Goal: Task Accomplishment & Management: Manage account settings

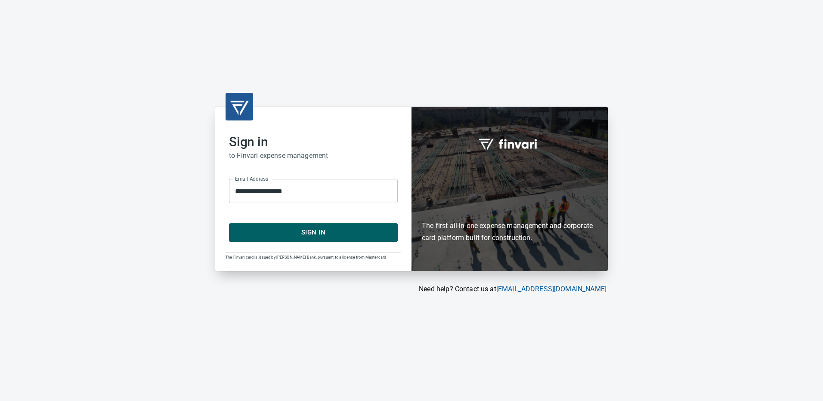
click at [308, 238] on button "Sign In" at bounding box center [313, 232] width 169 height 18
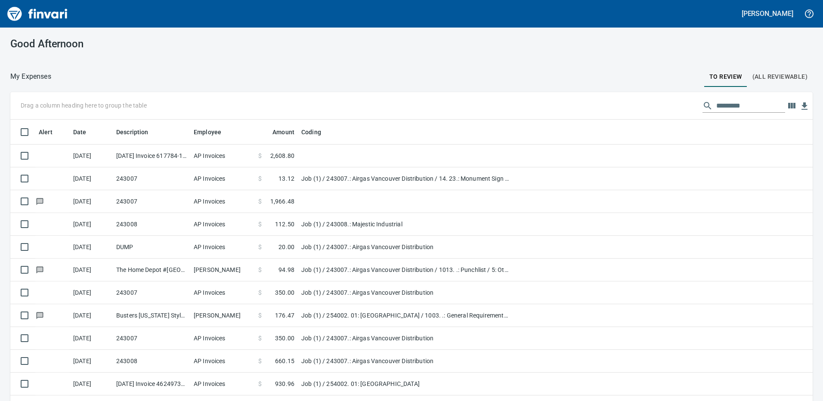
scroll to position [300, 783]
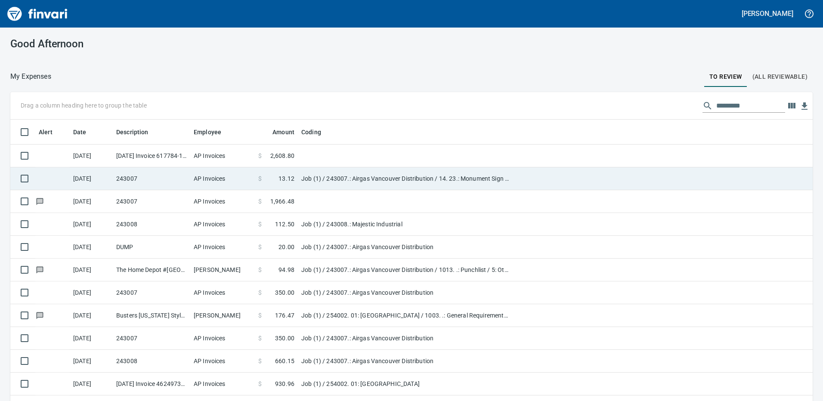
click at [203, 178] on td "AP Invoices" at bounding box center [222, 178] width 65 height 23
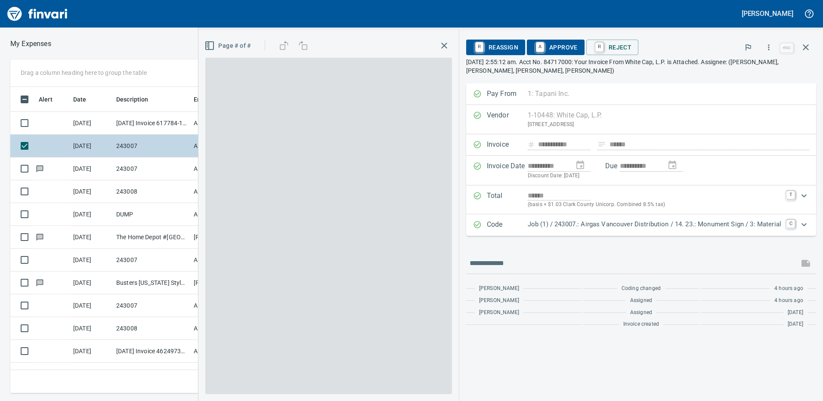
scroll to position [300, 574]
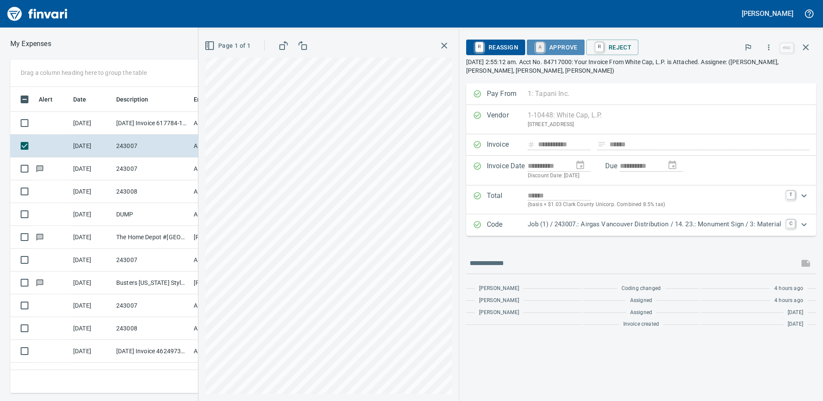
click at [542, 43] on link "A" at bounding box center [540, 47] width 8 height 9
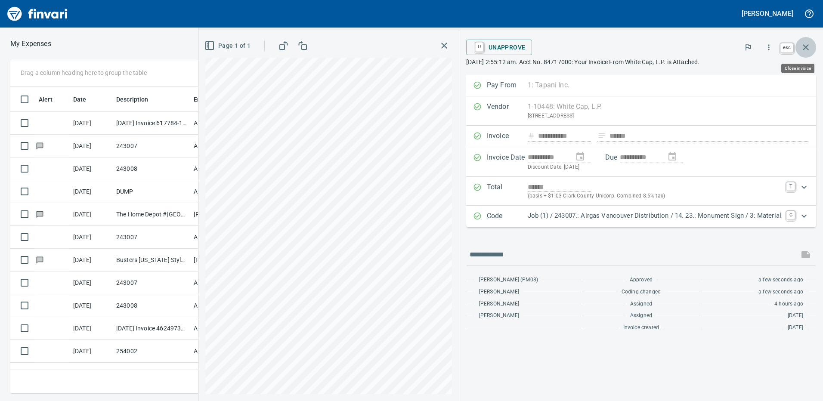
click at [804, 46] on icon "button" at bounding box center [805, 47] width 6 height 6
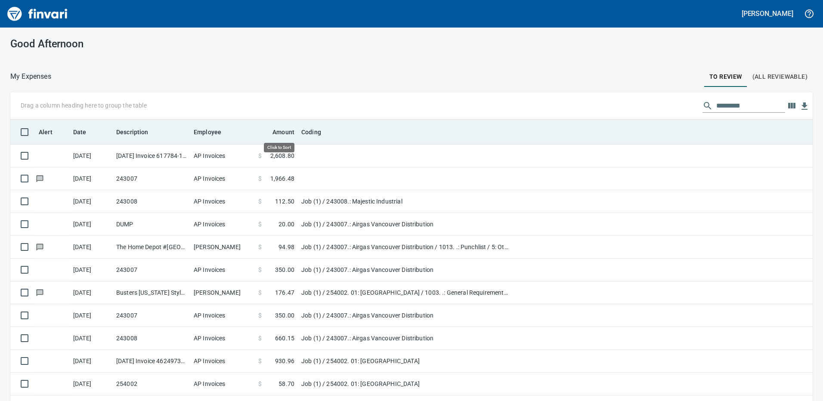
scroll to position [300, 783]
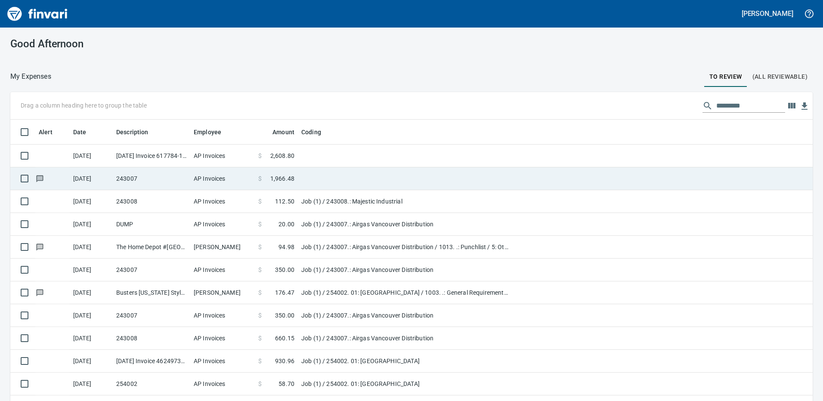
click at [268, 175] on span at bounding box center [266, 178] width 9 height 9
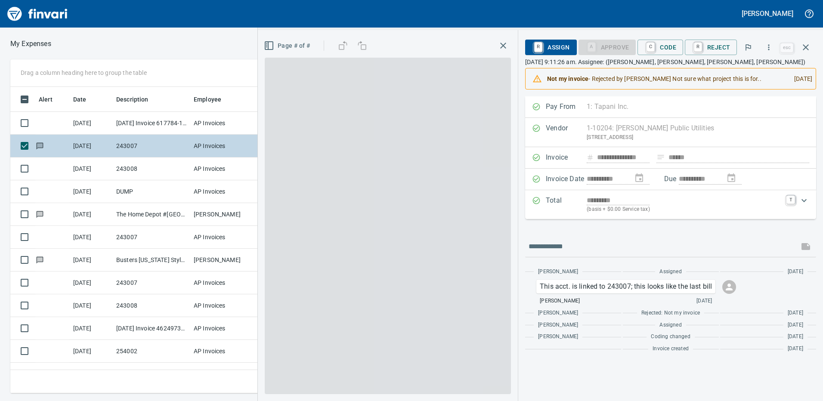
scroll to position [300, 574]
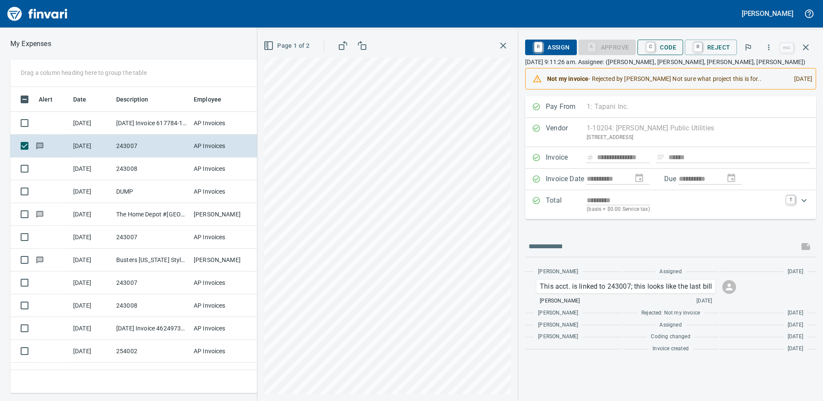
click at [664, 46] on span "C Code" at bounding box center [660, 47] width 32 height 15
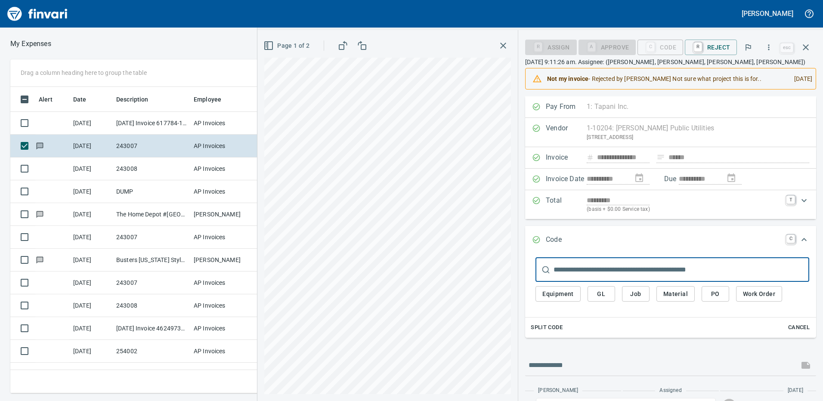
click at [639, 294] on span "Job" at bounding box center [636, 294] width 14 height 11
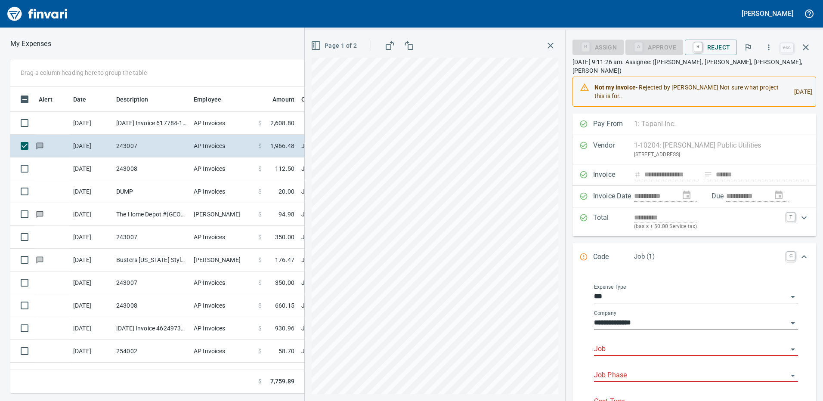
click at [627, 343] on input "Job" at bounding box center [691, 349] width 194 height 12
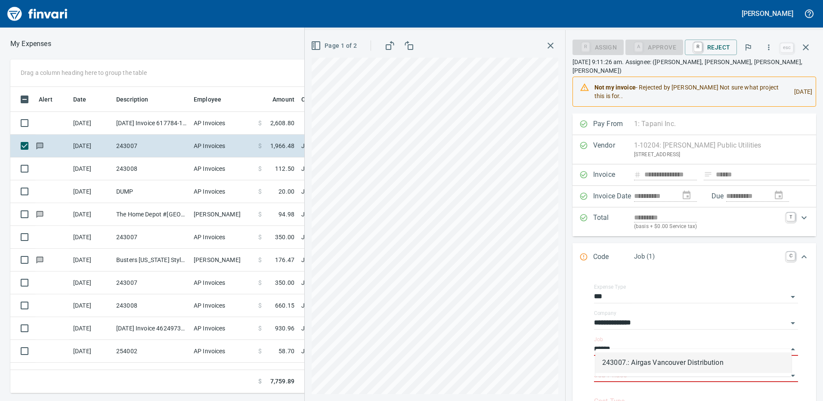
click at [642, 361] on li "243007.: Airgas Vancouver Distribution" at bounding box center [693, 362] width 196 height 21
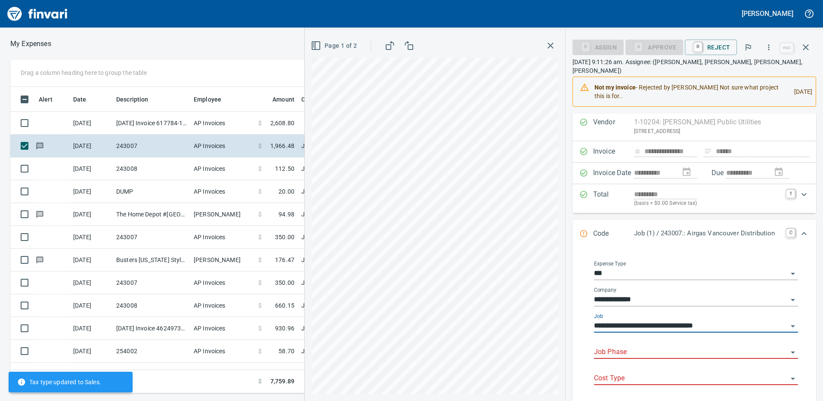
scroll to position [43, 0]
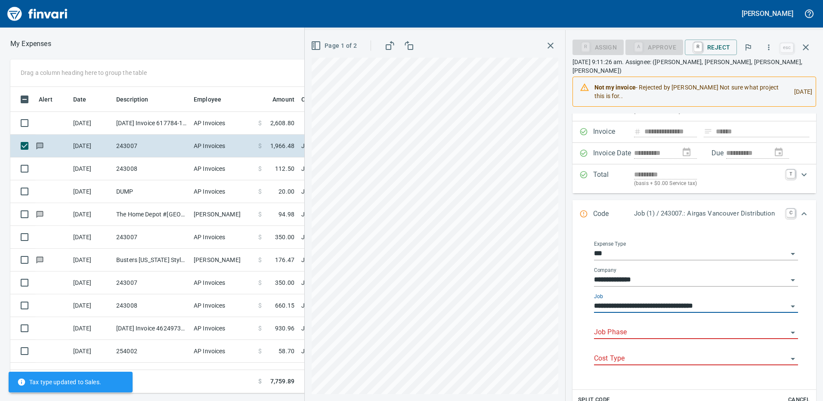
type input "**********"
click at [619, 327] on input "Job Phase" at bounding box center [691, 333] width 194 height 12
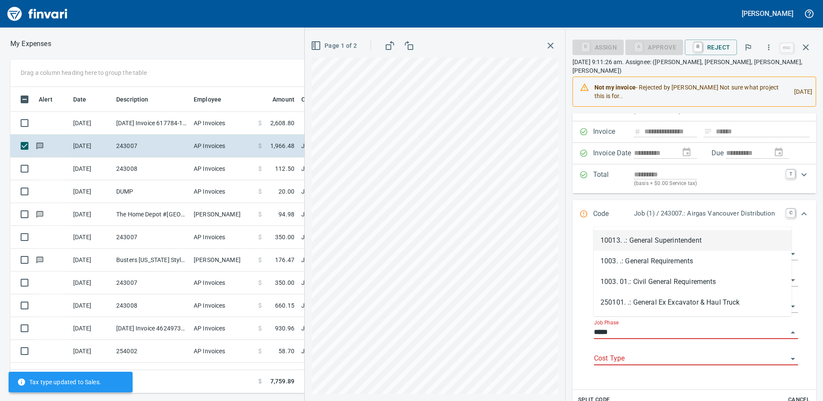
scroll to position [300, 574]
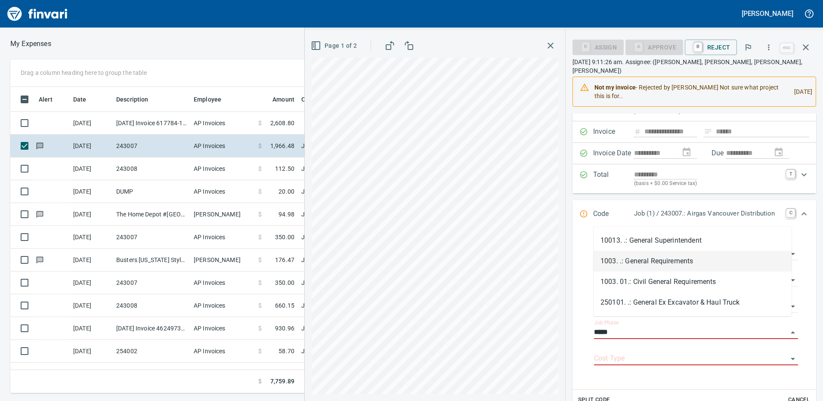
click at [644, 259] on li "1003. .: General Requirements" at bounding box center [692, 261] width 198 height 21
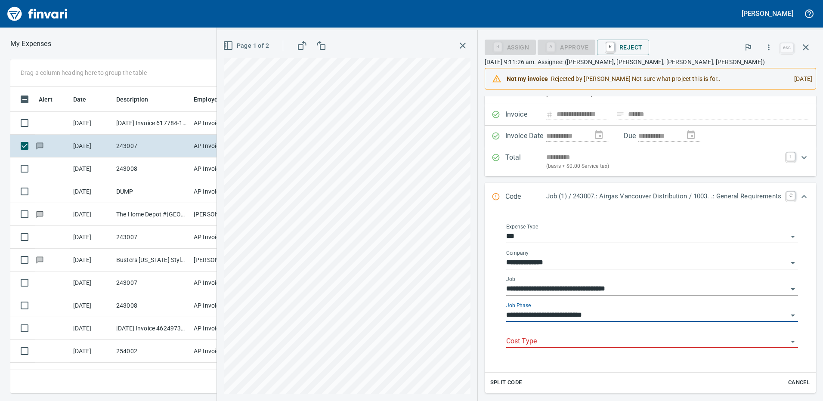
type input "**********"
click at [585, 338] on input "Cost Type" at bounding box center [646, 342] width 281 height 12
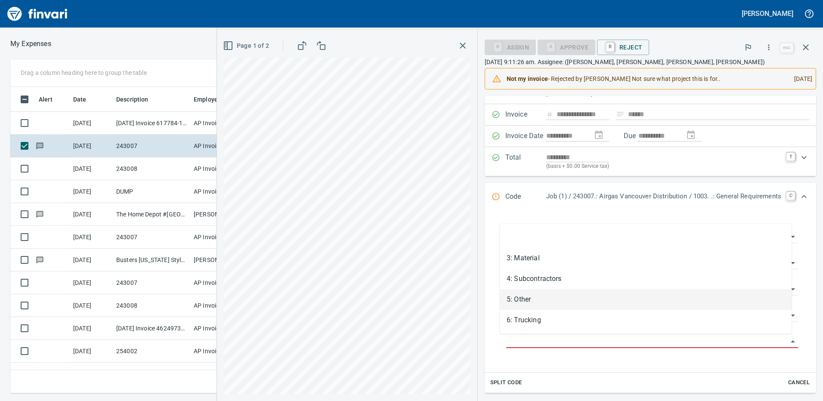
click at [527, 300] on li "5: Other" at bounding box center [645, 299] width 292 height 21
type input "********"
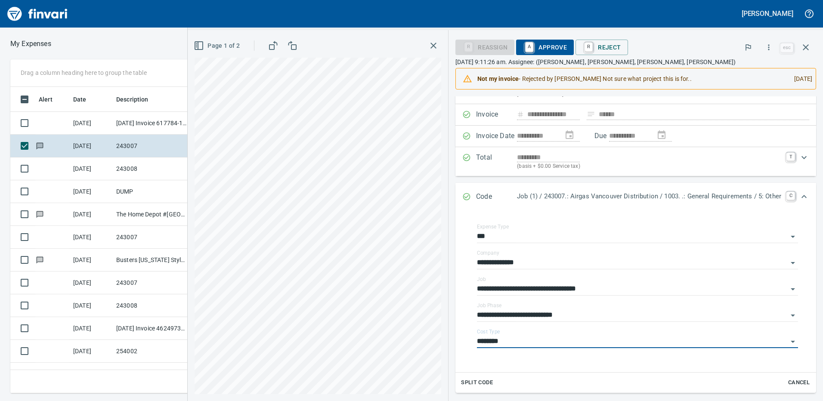
click at [552, 43] on span "A Approve" at bounding box center [545, 47] width 44 height 15
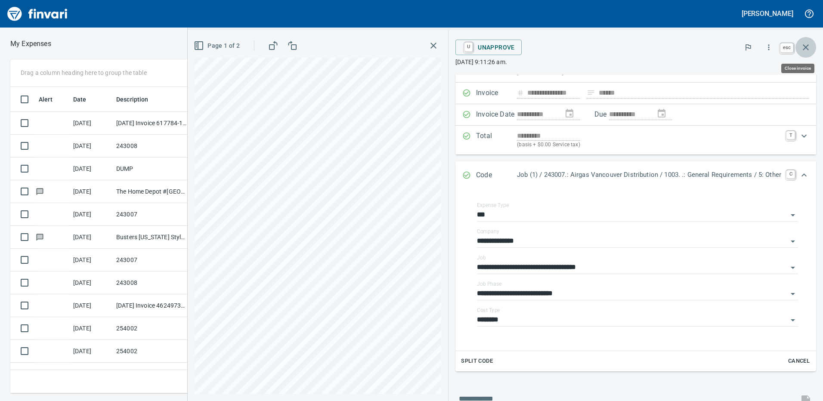
click at [808, 48] on icon "button" at bounding box center [805, 47] width 10 height 10
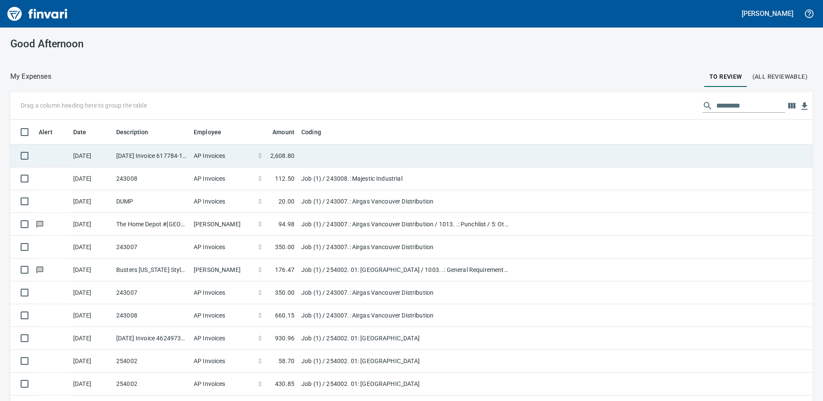
scroll to position [300, 789]
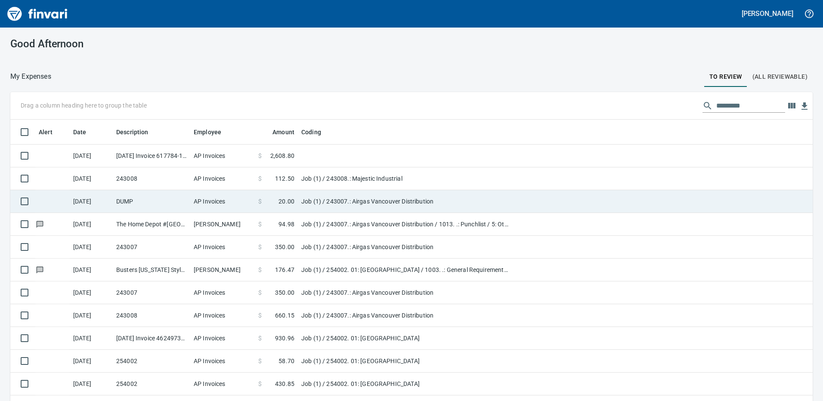
click at [256, 204] on td "$ 20.00" at bounding box center [276, 201] width 43 height 23
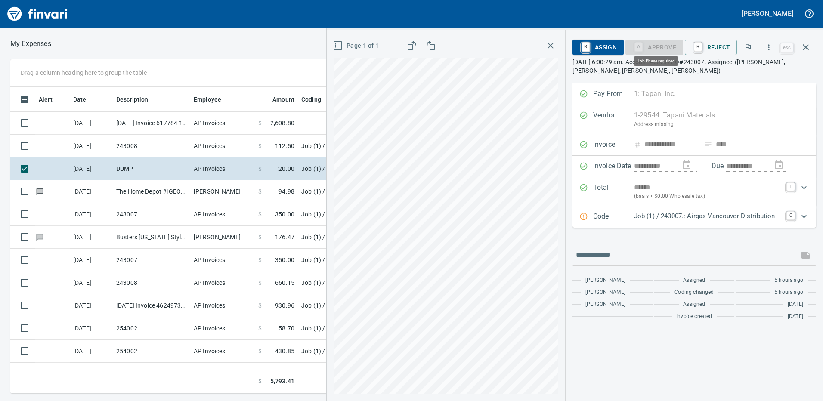
scroll to position [300, 580]
click at [661, 218] on p "Job (1) / 243007.: Airgas Vancouver Distribution" at bounding box center [707, 216] width 147 height 10
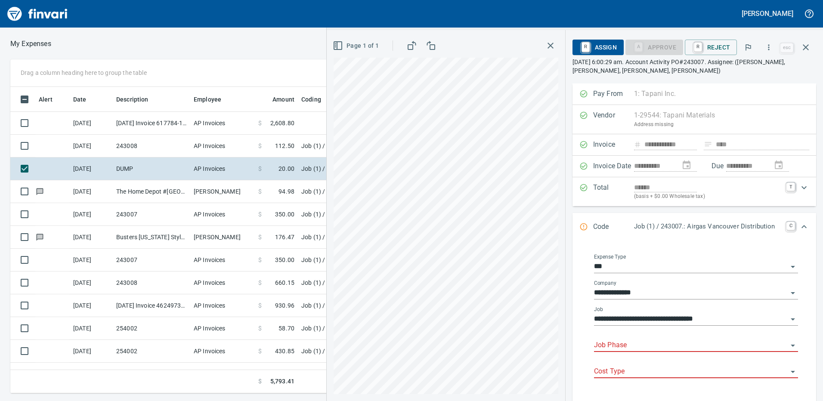
click at [629, 343] on input "Job Phase" at bounding box center [691, 345] width 194 height 12
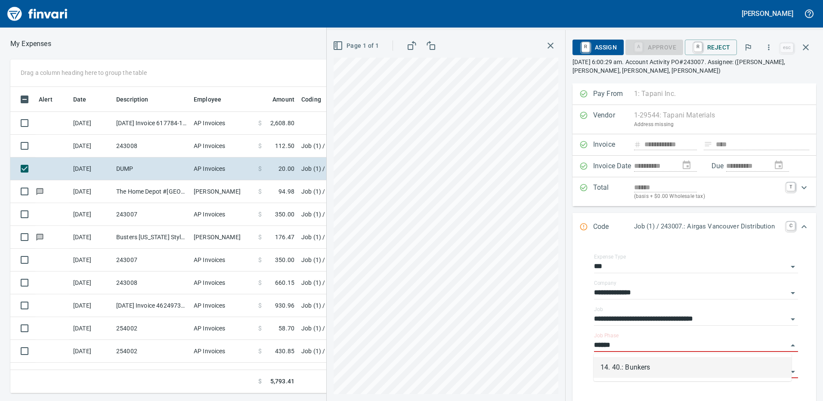
click at [640, 370] on li "14. 40.: Bunkers" at bounding box center [692, 367] width 198 height 21
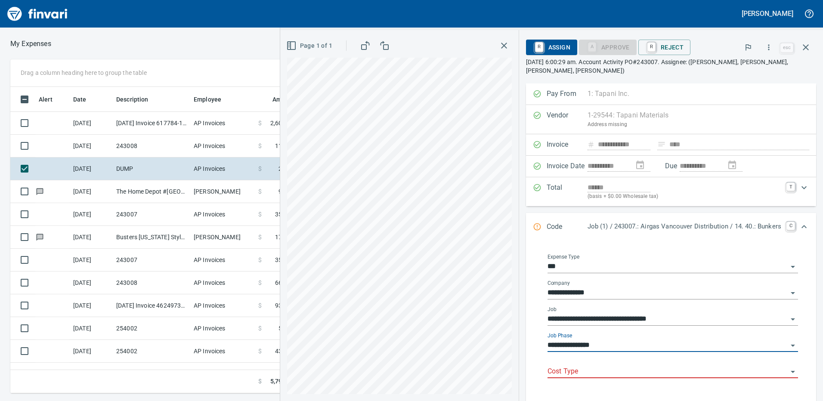
scroll to position [86, 0]
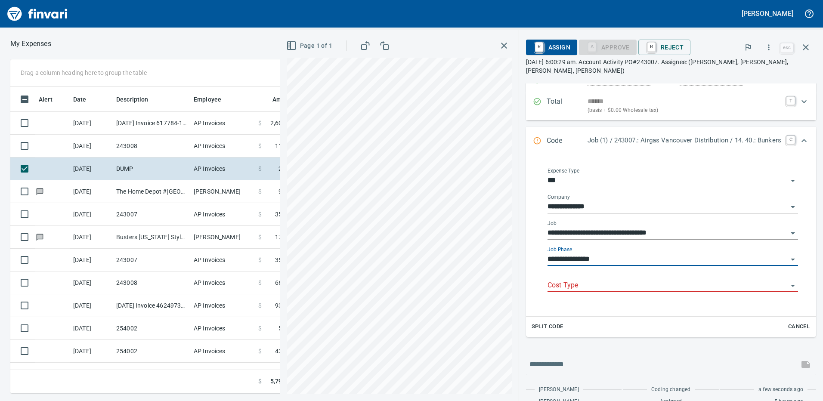
type input "**********"
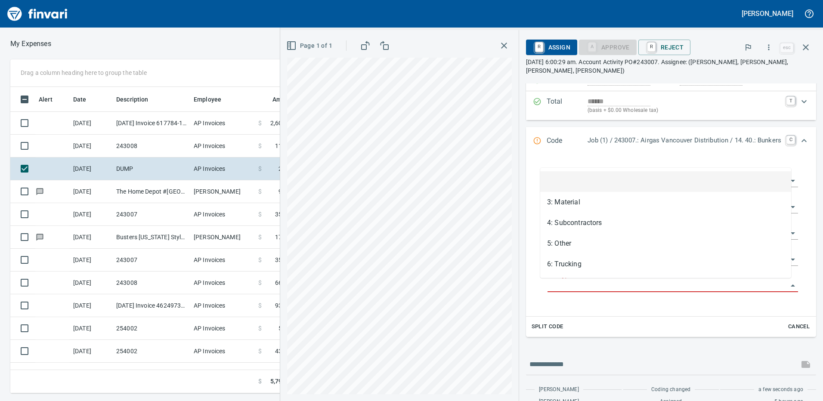
click at [573, 283] on input "Cost Type" at bounding box center [667, 286] width 240 height 12
click at [567, 199] on li "3: Material" at bounding box center [665, 202] width 251 height 21
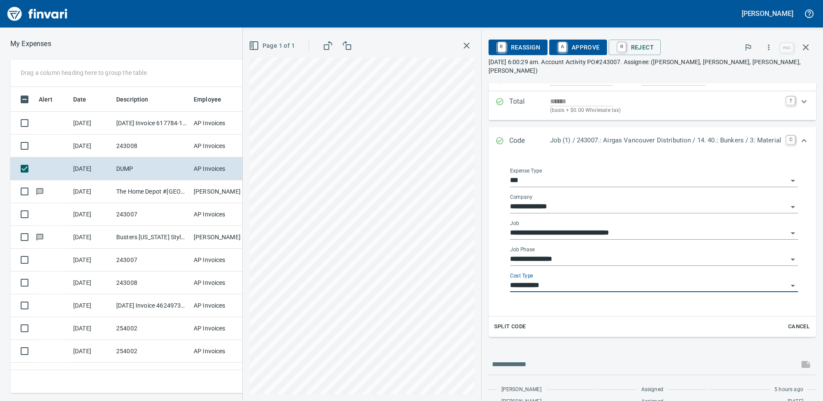
type input "**********"
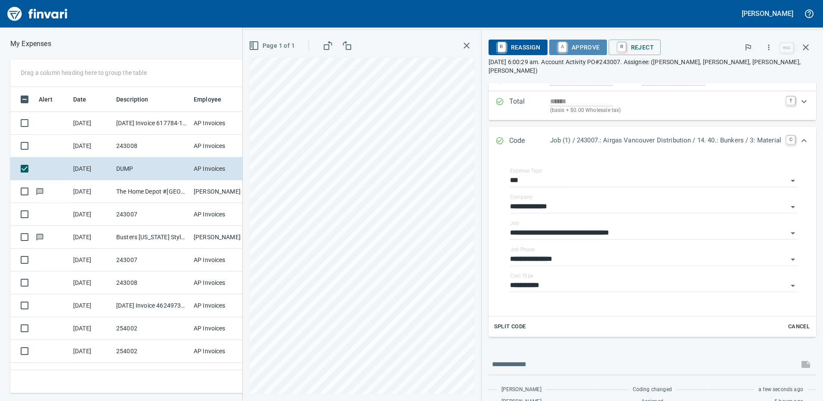
click at [571, 52] on span "A Approve" at bounding box center [578, 47] width 44 height 15
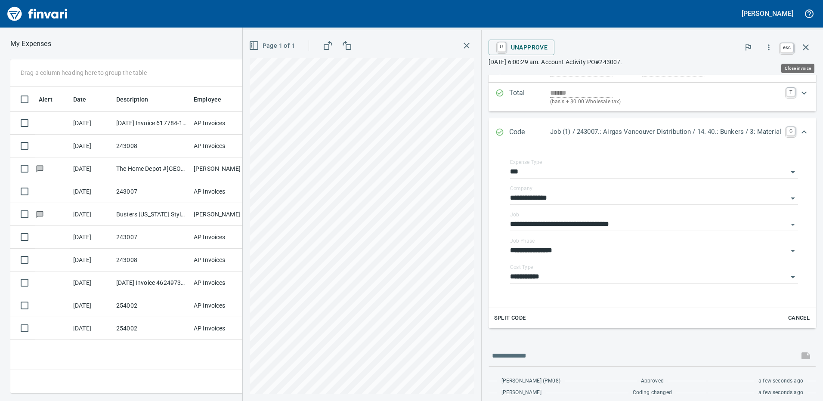
click at [807, 49] on icon "button" at bounding box center [805, 47] width 6 height 6
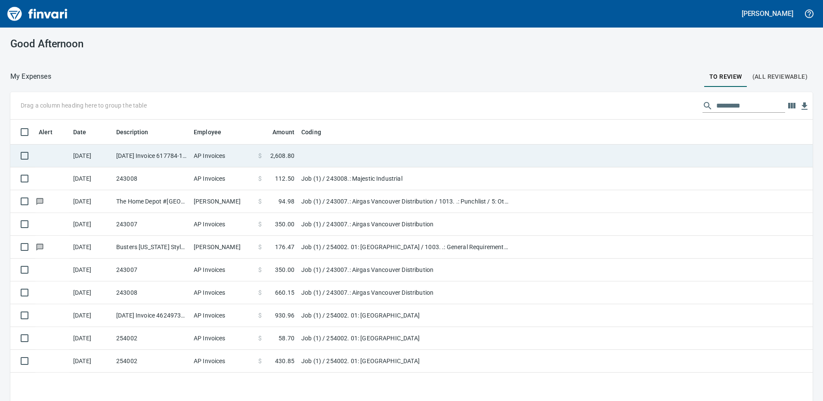
scroll to position [300, 789]
click at [297, 159] on td "$ 2,608.80" at bounding box center [276, 156] width 43 height 23
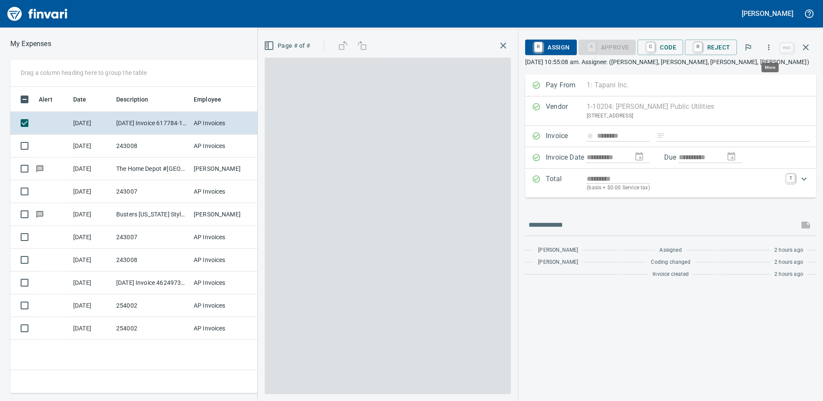
scroll to position [300, 580]
click at [810, 51] on icon "button" at bounding box center [805, 47] width 10 height 10
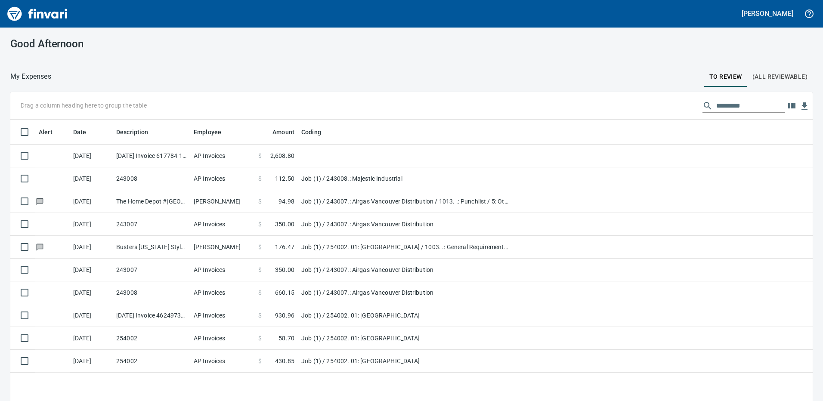
scroll to position [300, 789]
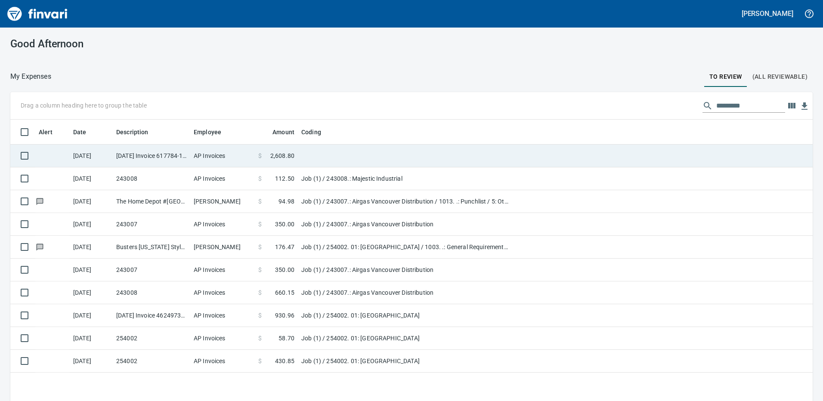
click at [312, 158] on td at bounding box center [405, 156] width 215 height 23
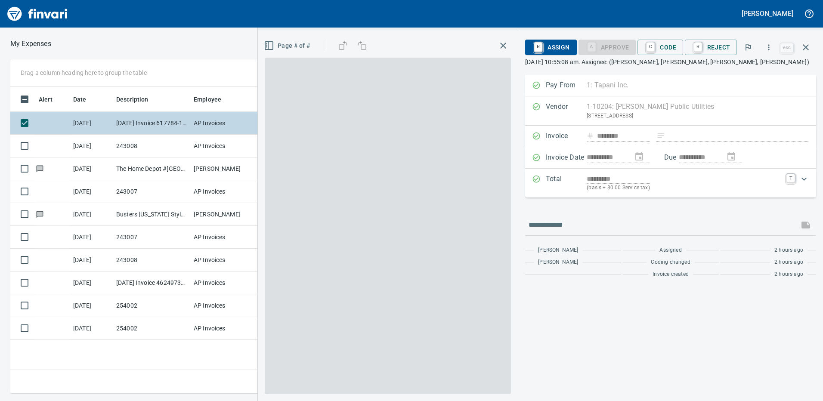
scroll to position [300, 580]
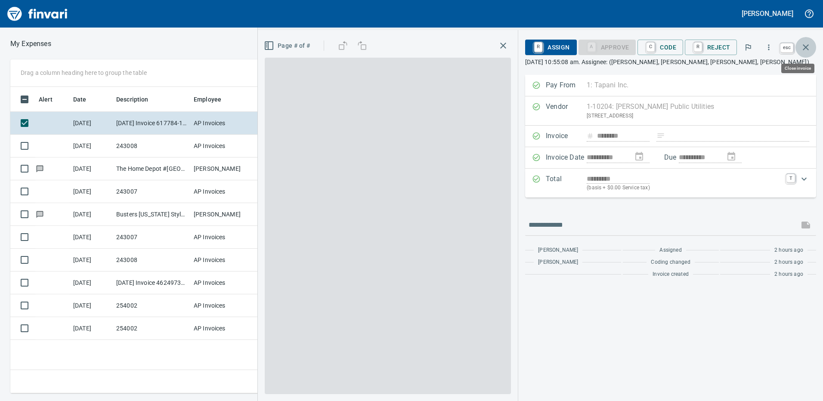
click at [803, 47] on icon "button" at bounding box center [805, 47] width 10 height 10
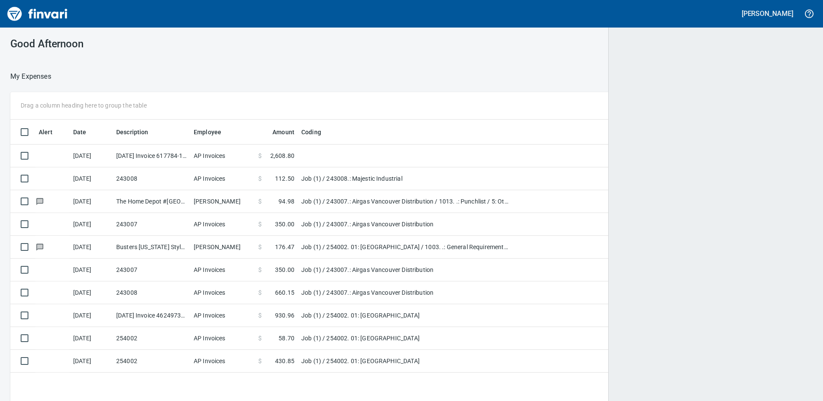
scroll to position [300, 787]
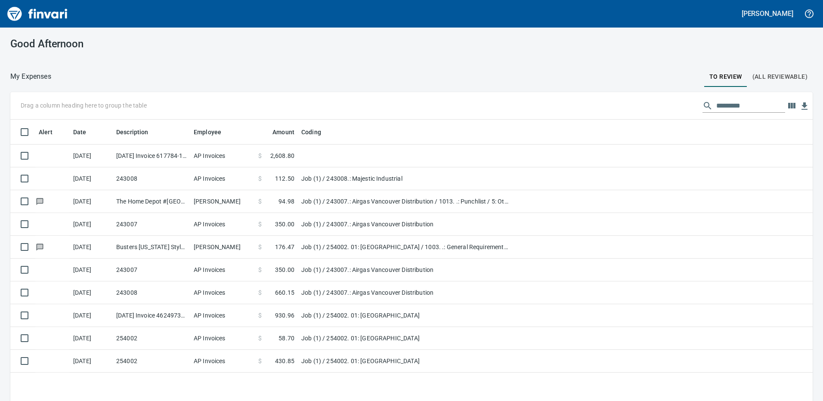
scroll to position [1, 1]
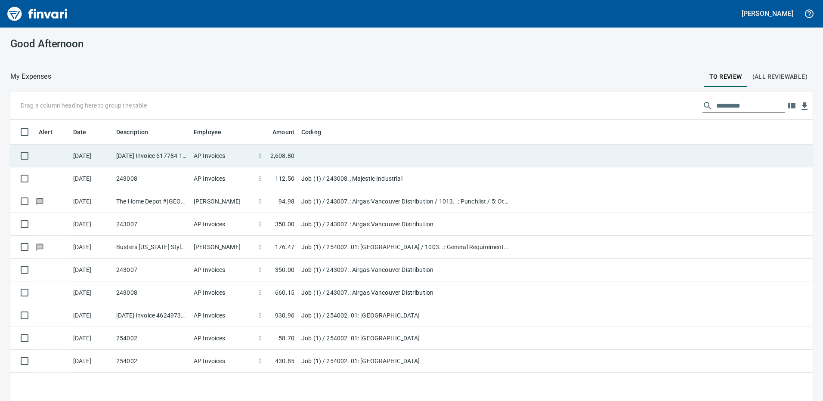
click at [179, 158] on td "[DATE] Invoice 617784-1 from [PERSON_NAME] Public Utilities (1-10204)" at bounding box center [151, 156] width 77 height 23
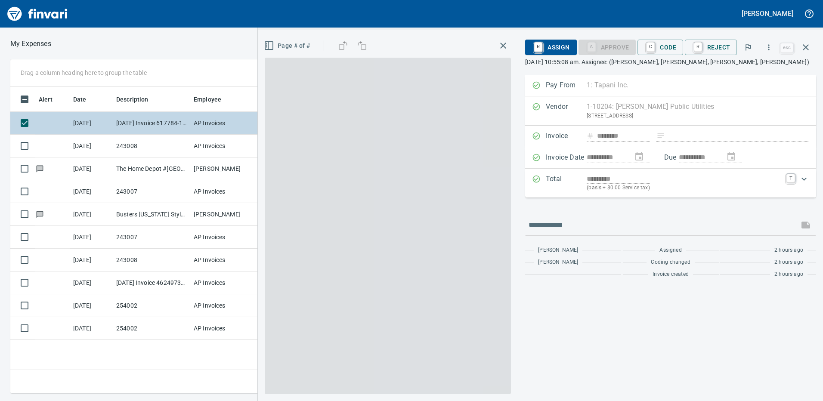
scroll to position [300, 580]
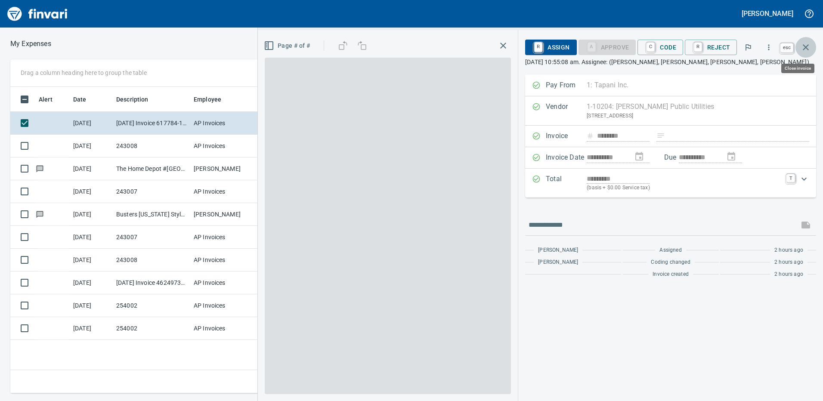
click at [802, 45] on icon "button" at bounding box center [805, 47] width 10 height 10
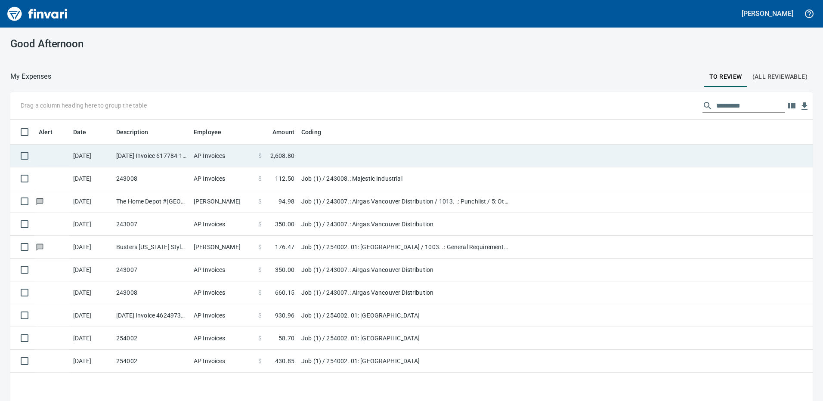
scroll to position [300, 789]
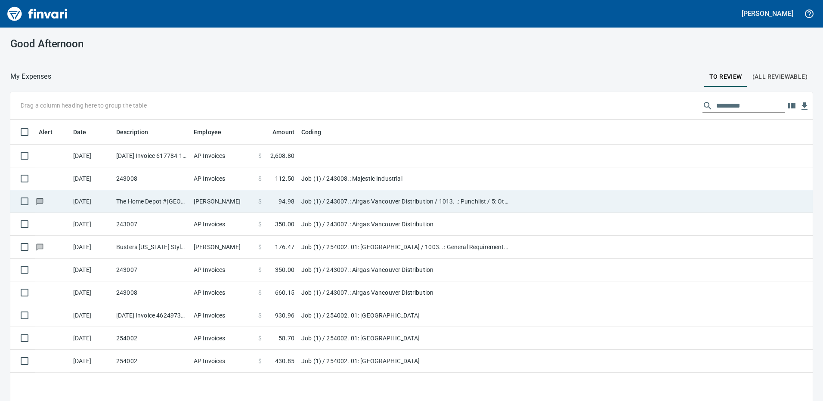
click at [284, 193] on td "$ 94.98" at bounding box center [276, 201] width 43 height 23
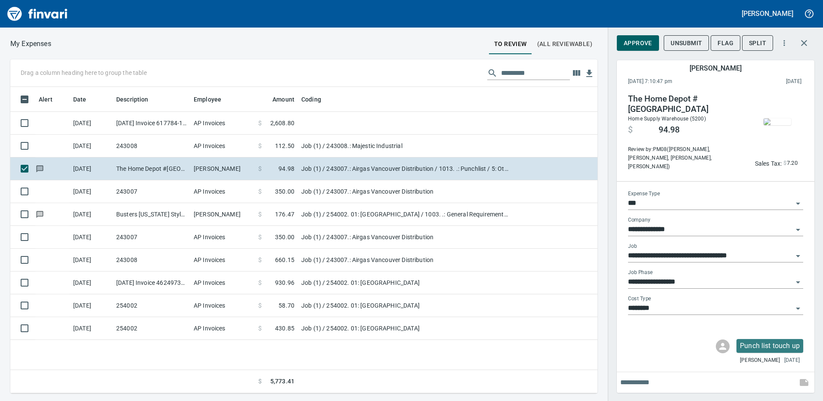
scroll to position [300, 580]
click at [775, 118] on img "button" at bounding box center [777, 121] width 28 height 7
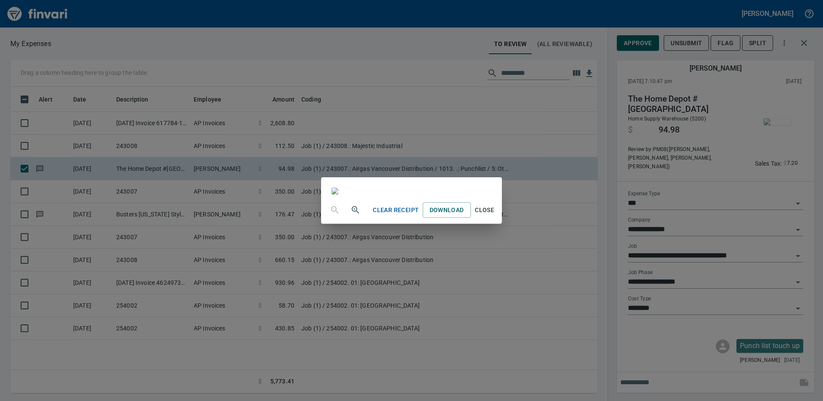
scroll to position [0, 0]
click at [747, 96] on div "Clear Receipt Download Close" at bounding box center [411, 200] width 823 height 401
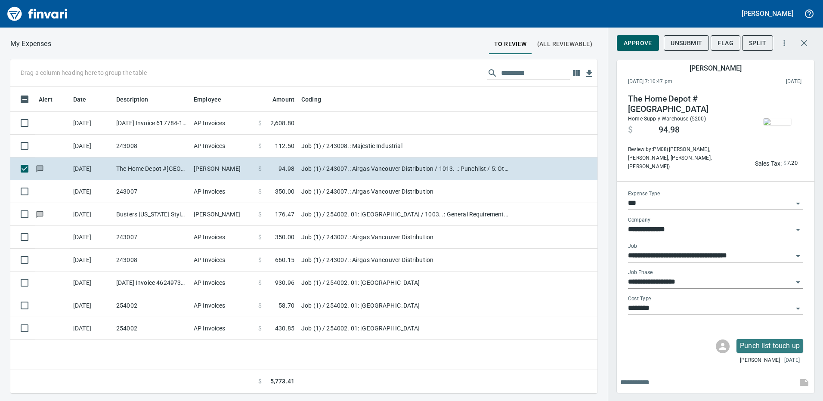
scroll to position [300, 580]
click at [639, 39] on span "Approve" at bounding box center [637, 43] width 28 height 11
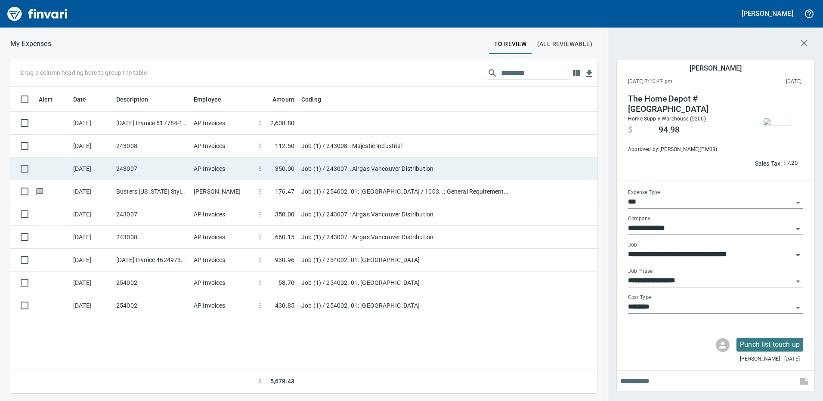
click at [344, 169] on td "Job (1) / 243007.: Airgas Vancouver Distribution" at bounding box center [405, 168] width 215 height 23
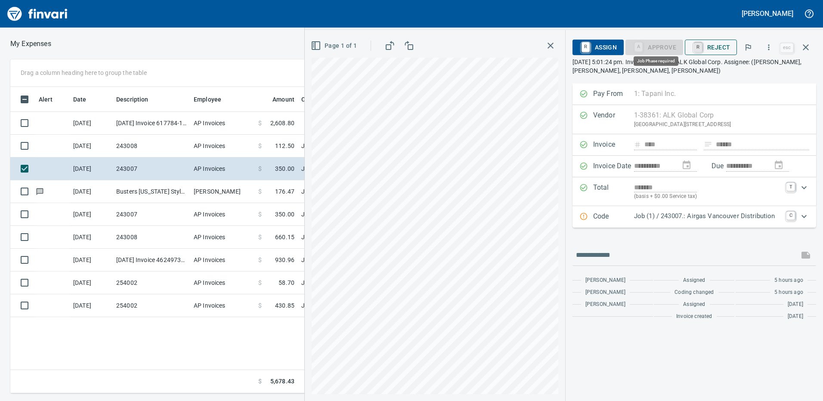
scroll to position [300, 580]
click at [618, 216] on p "Code" at bounding box center [613, 216] width 41 height 11
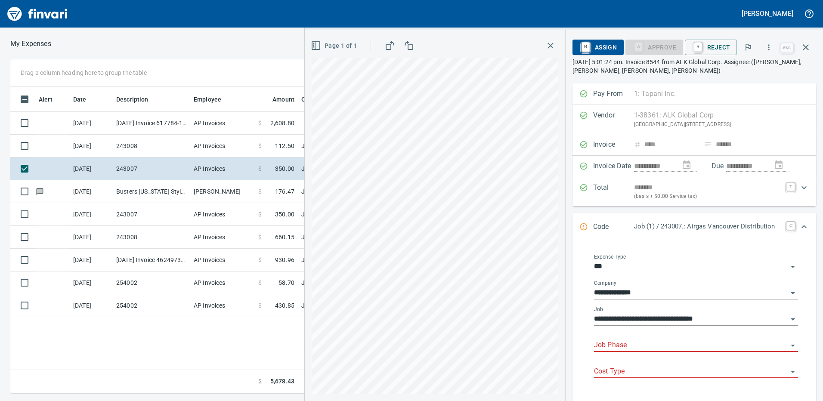
click at [622, 342] on input "Job Phase" at bounding box center [691, 345] width 194 height 12
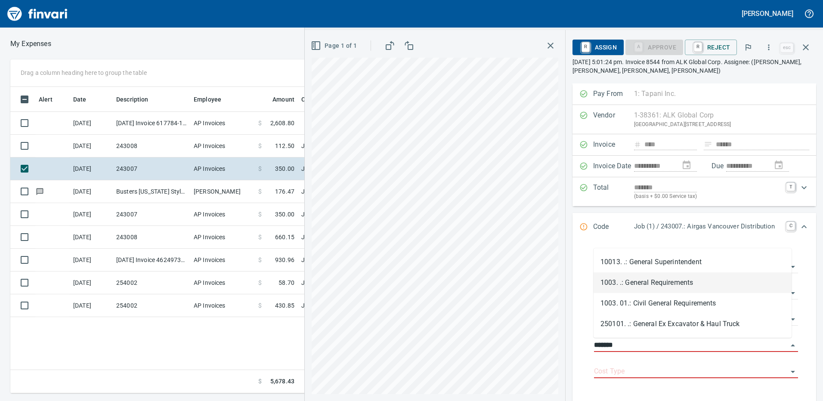
click at [654, 280] on li "1003. .: General Requirements" at bounding box center [692, 282] width 198 height 21
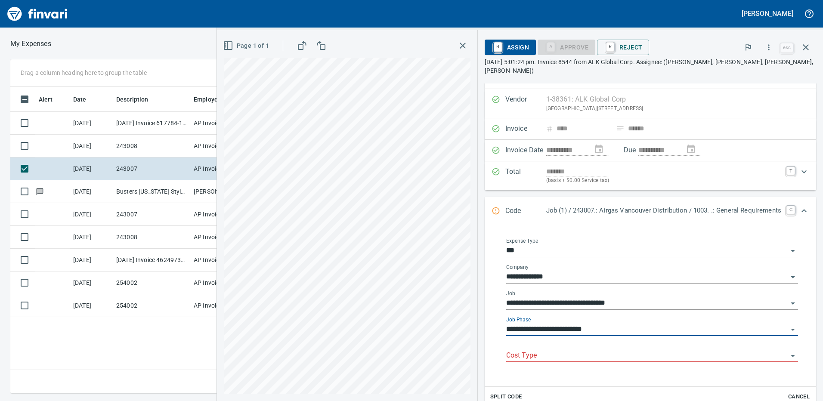
scroll to position [43, 0]
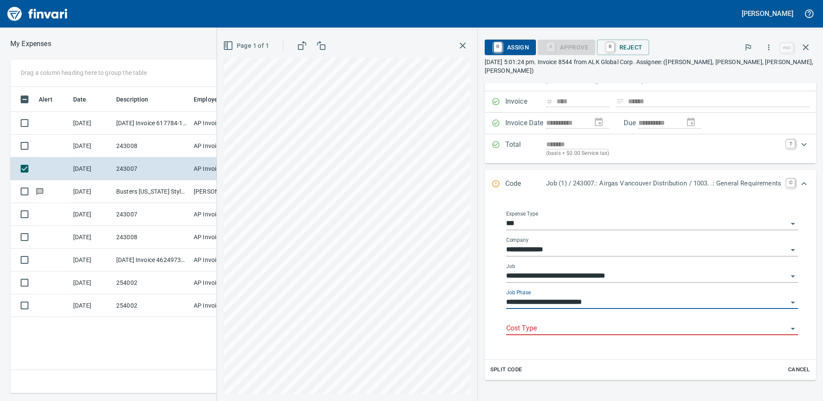
type input "**********"
click at [541, 323] on input "Cost Type" at bounding box center [646, 329] width 281 height 12
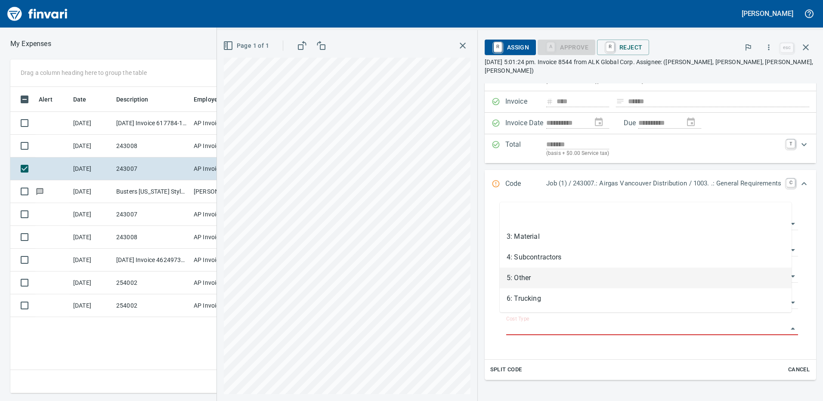
click at [534, 284] on li "5: Other" at bounding box center [645, 278] width 292 height 21
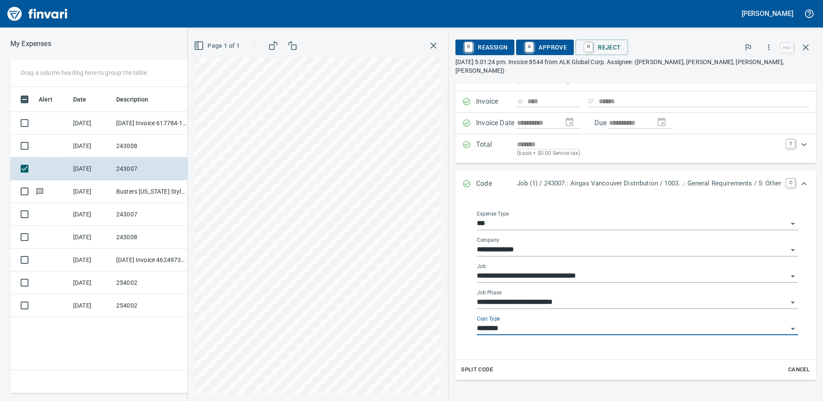
type input "********"
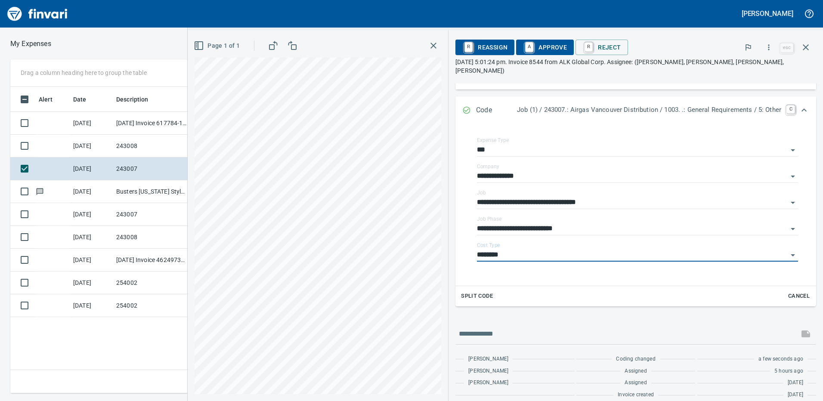
scroll to position [0, 0]
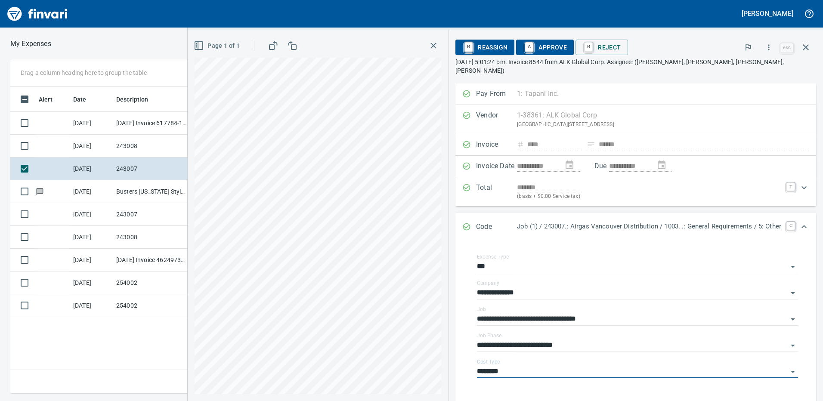
click at [532, 43] on span "A Approve" at bounding box center [545, 47] width 44 height 15
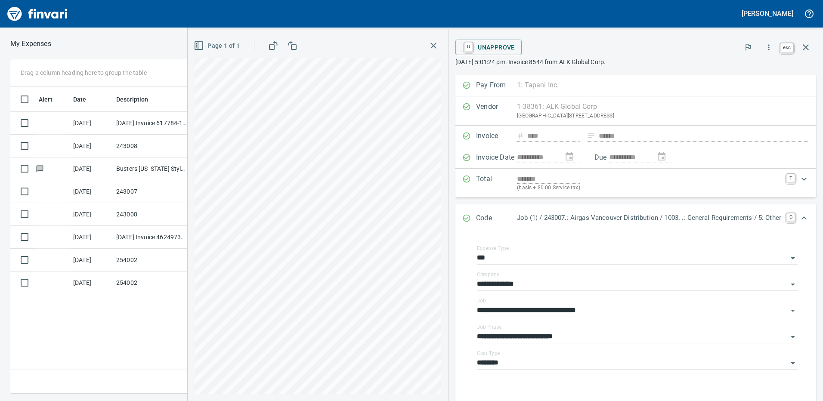
scroll to position [300, 580]
click at [805, 47] on icon "button" at bounding box center [805, 47] width 6 height 6
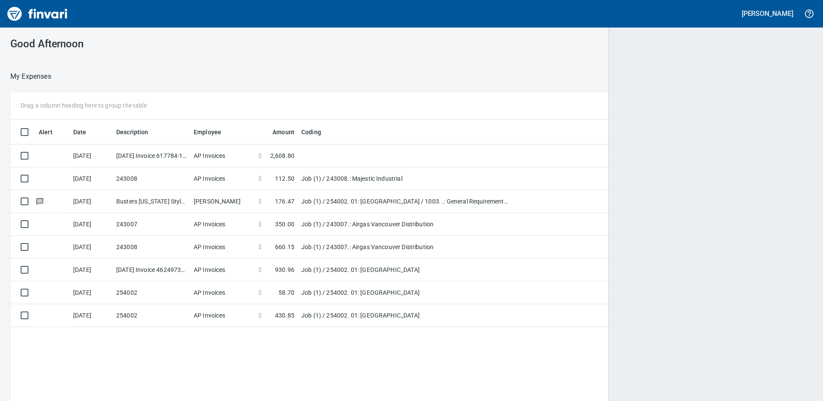
scroll to position [1, 1]
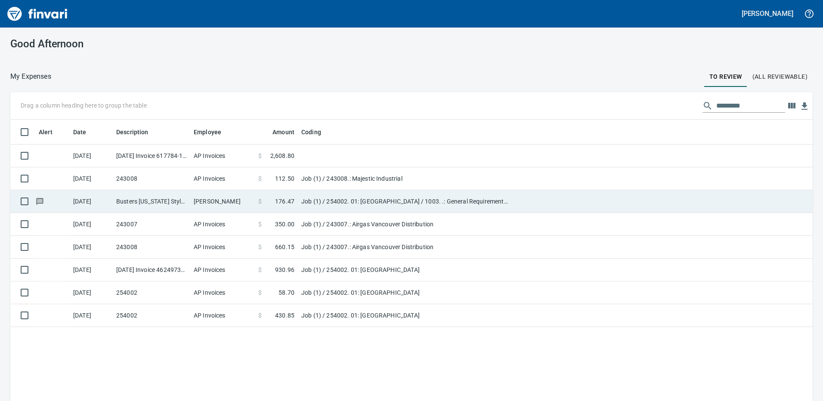
click at [317, 199] on td "Job (1) / 254002. 01: [GEOGRAPHIC_DATA] / 1003. .: General Requirements / 5: Ot…" at bounding box center [405, 201] width 215 height 23
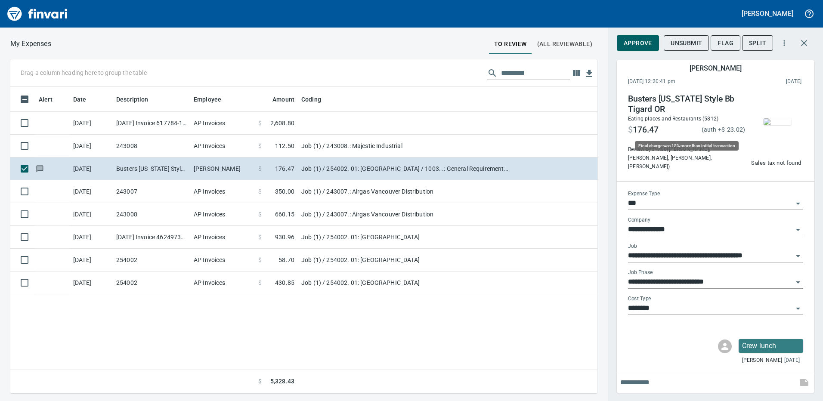
scroll to position [300, 580]
click at [779, 123] on img "button" at bounding box center [777, 121] width 28 height 7
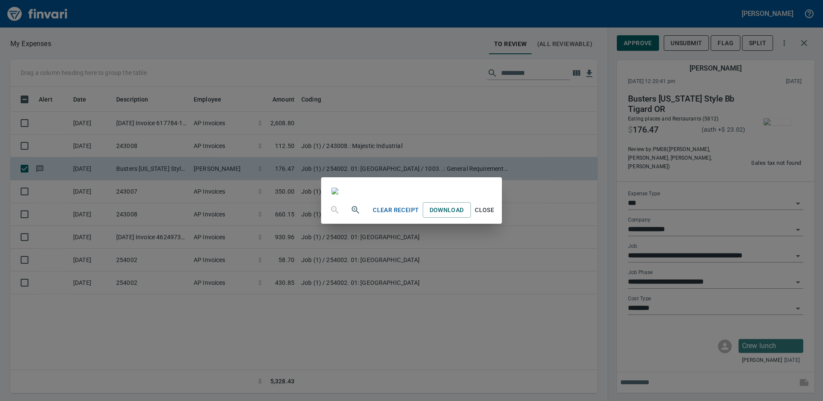
scroll to position [0, 0]
click at [659, 76] on div "Clear Receipt Download Close" at bounding box center [411, 200] width 823 height 401
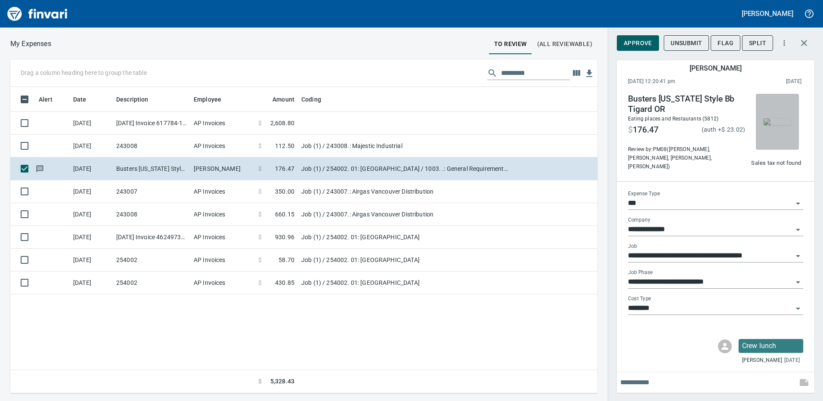
click at [770, 125] on img "button" at bounding box center [777, 121] width 28 height 7
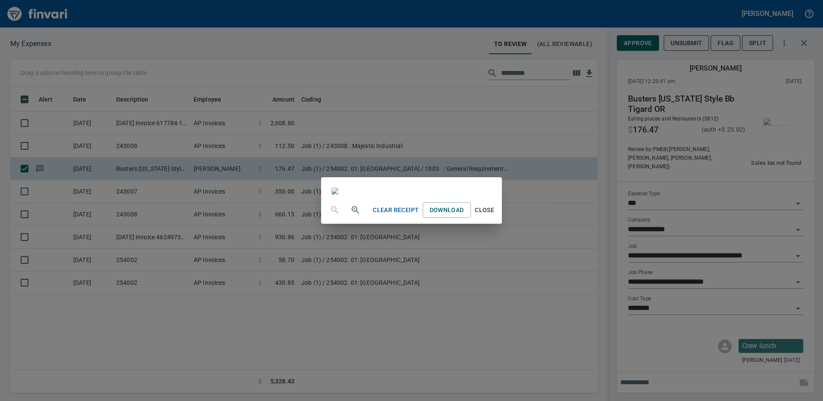
click at [792, 33] on div "Clear Receipt Download Close" at bounding box center [411, 200] width 823 height 401
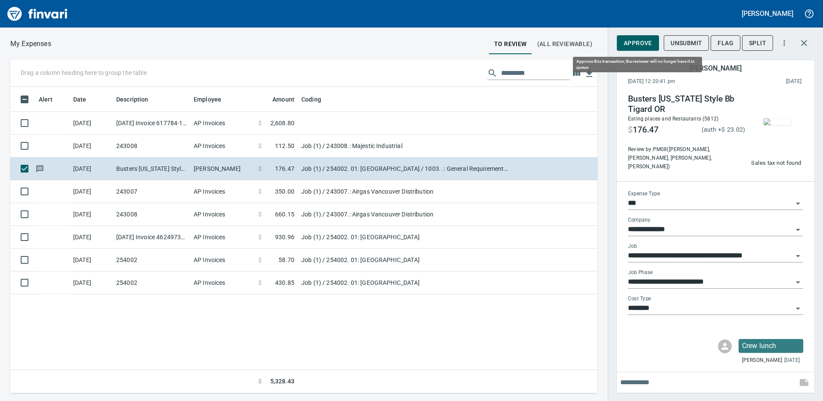
scroll to position [300, 580]
click at [798, 281] on icon "Open" at bounding box center [797, 282] width 4 height 2
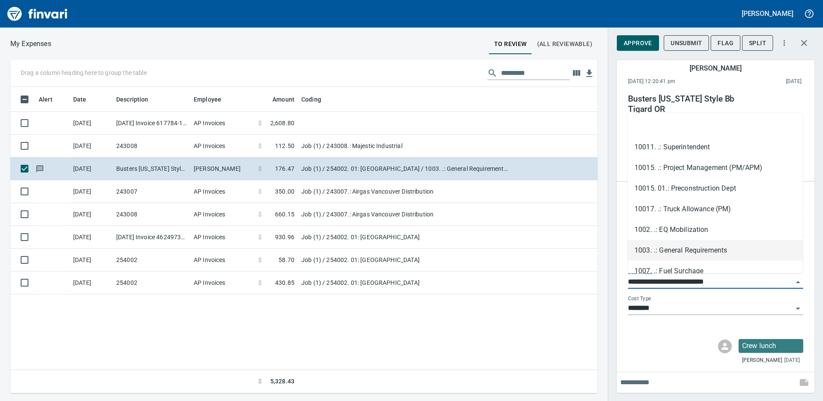
click at [673, 339] on div "Crew lunch Cameron Massie 10 days ago" at bounding box center [715, 352] width 189 height 26
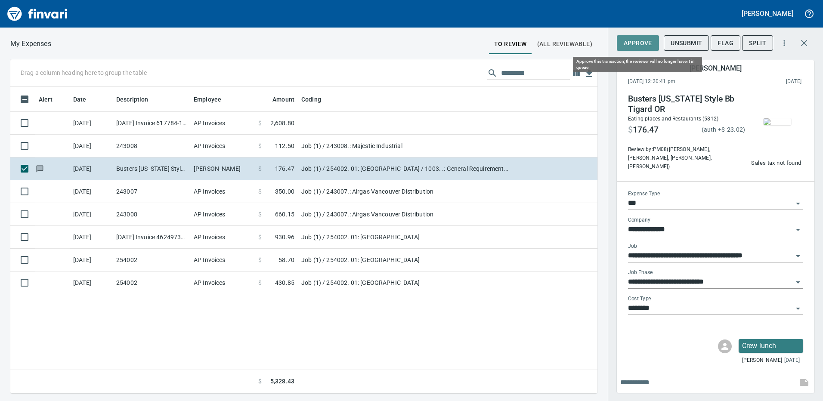
click at [638, 40] on span "Approve" at bounding box center [637, 43] width 28 height 11
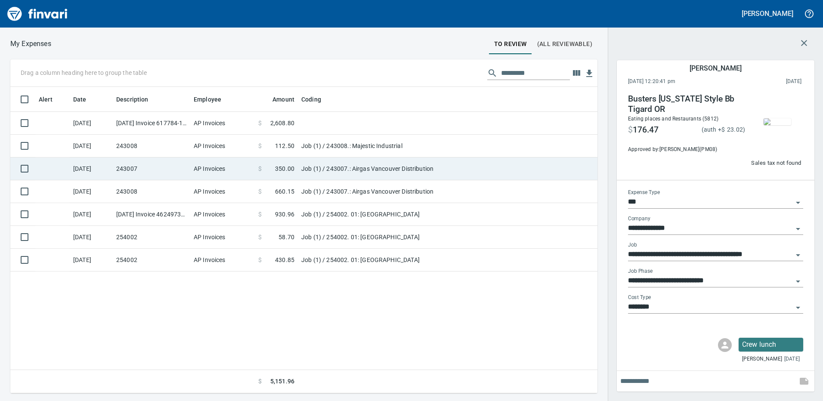
click at [330, 169] on td "Job (1) / 243007.: Airgas Vancouver Distribution" at bounding box center [405, 168] width 215 height 23
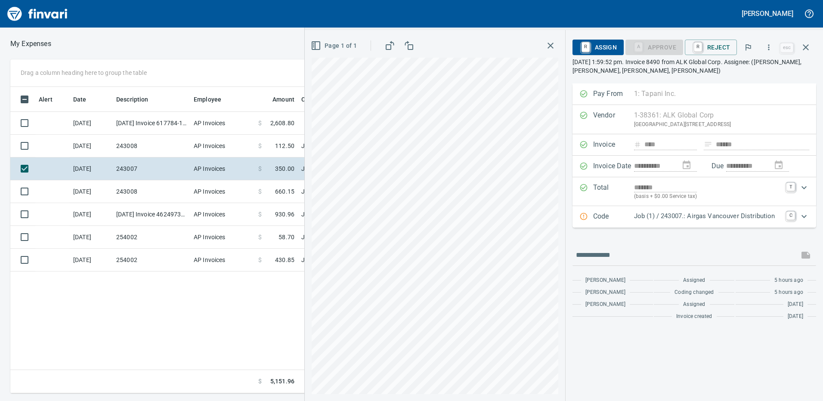
click at [650, 219] on p "Job (1) / 243007.: Airgas Vancouver Distribution" at bounding box center [707, 216] width 147 height 10
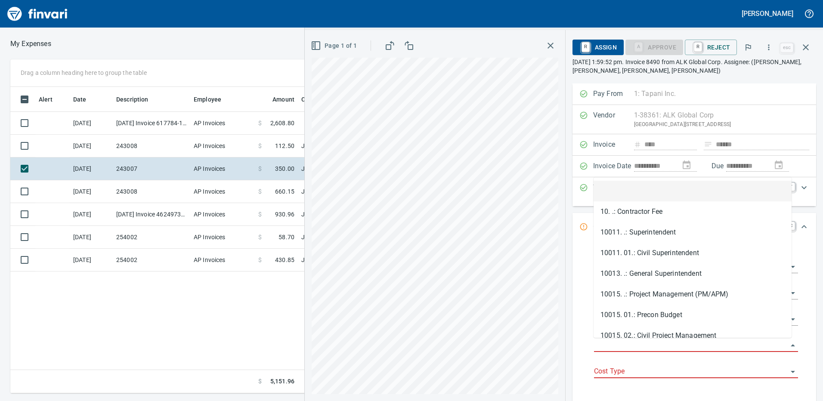
click at [617, 344] on input "Job Phase" at bounding box center [691, 345] width 194 height 12
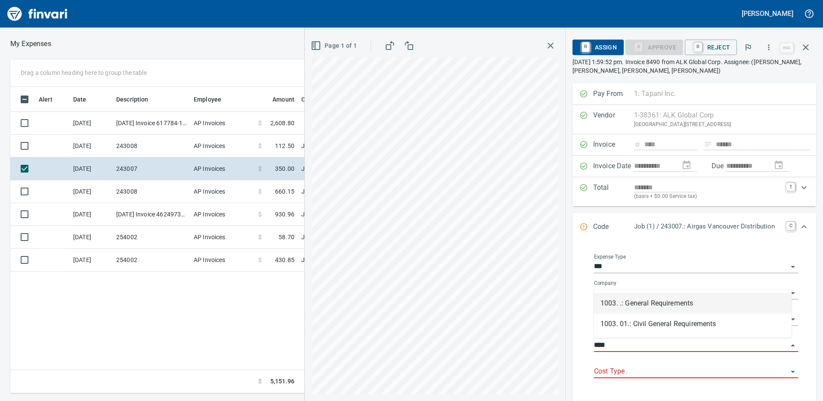
click at [644, 300] on li "1003. .: General Requirements" at bounding box center [692, 303] width 198 height 21
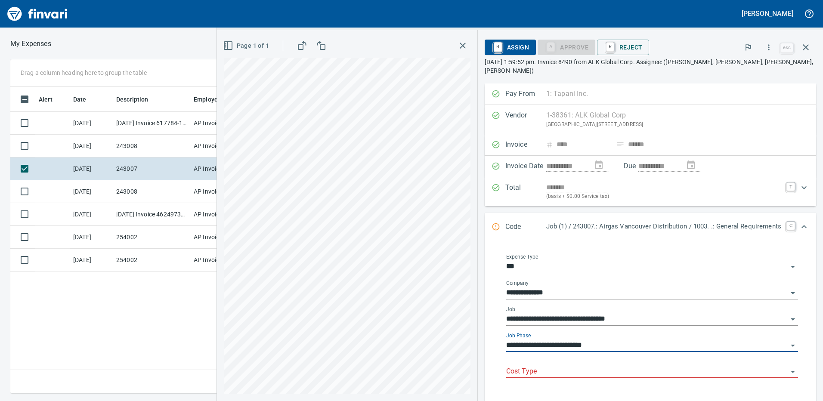
type input "**********"
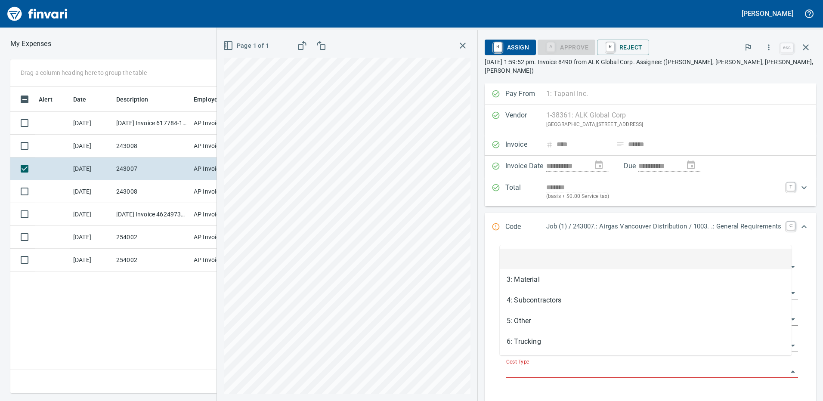
click at [594, 366] on input "Cost Type" at bounding box center [646, 372] width 281 height 12
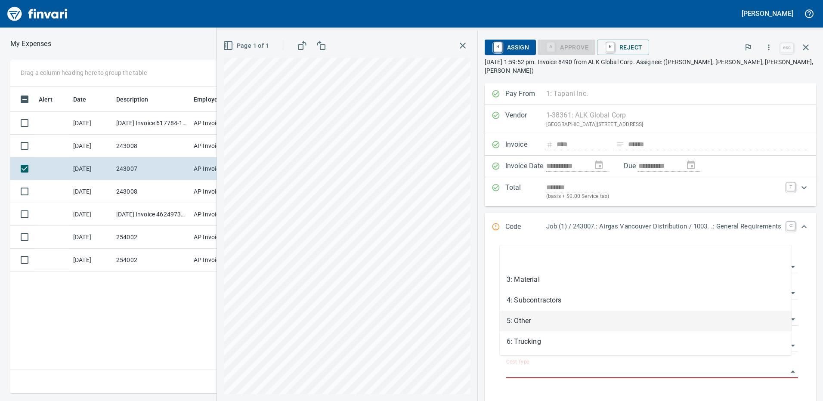
click at [530, 323] on li "5: Other" at bounding box center [645, 321] width 292 height 21
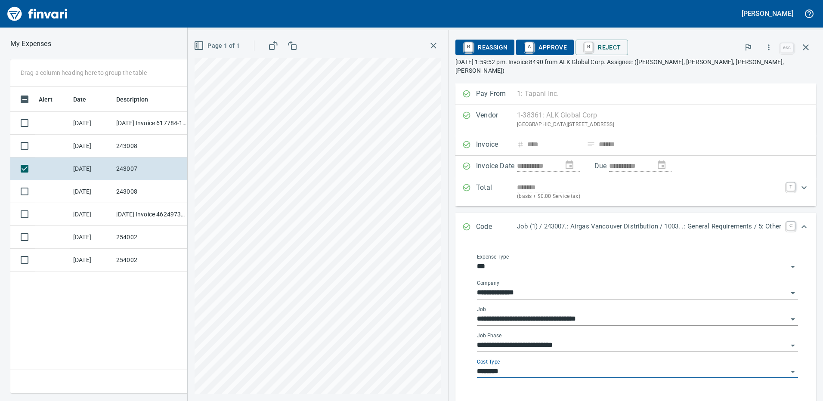
type input "********"
click at [532, 49] on span "A Approve" at bounding box center [545, 47] width 44 height 15
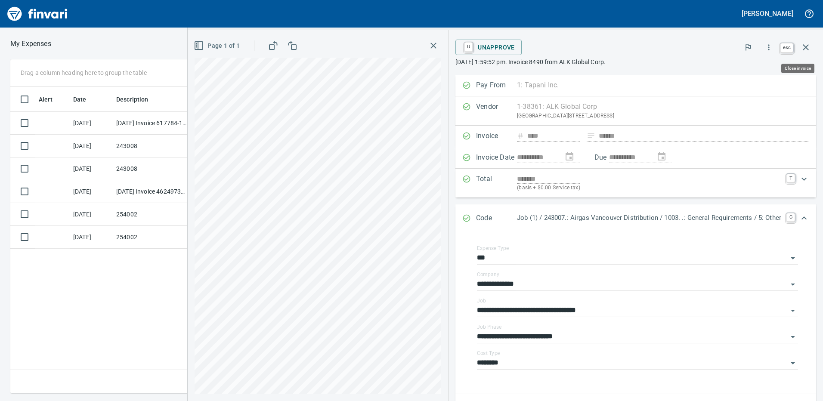
click at [807, 44] on icon "button" at bounding box center [805, 47] width 10 height 10
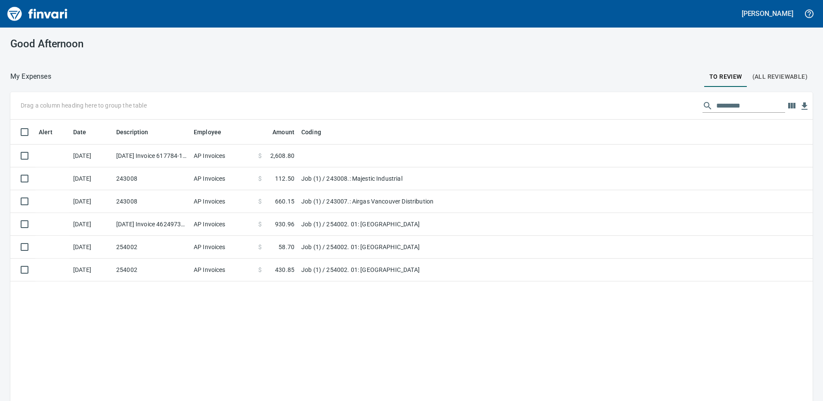
scroll to position [1, 1]
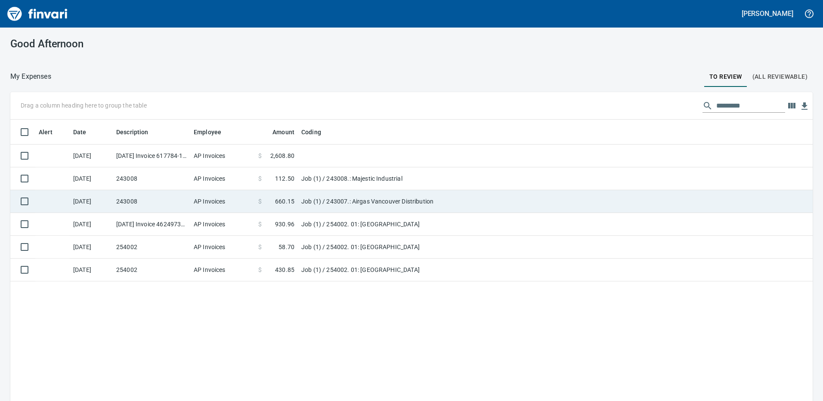
click at [297, 197] on td "$ 660.15" at bounding box center [276, 201] width 43 height 23
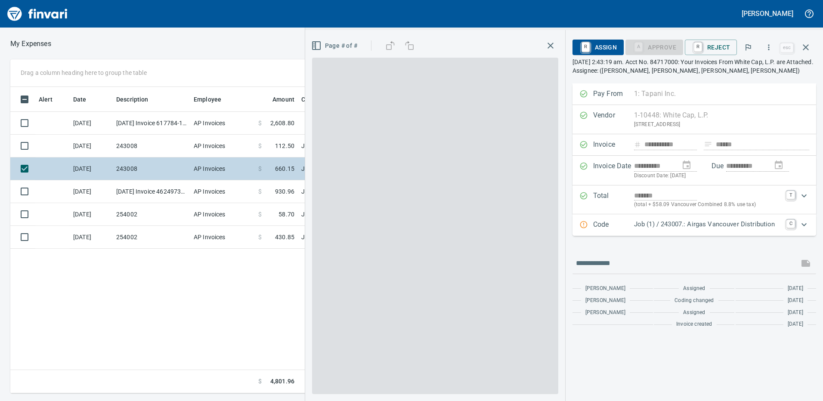
scroll to position [300, 580]
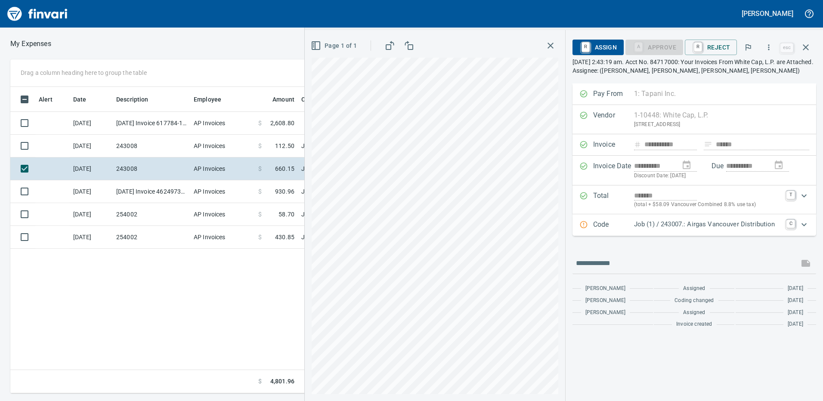
click at [682, 228] on p "Job (1) / 243007.: Airgas Vancouver Distribution" at bounding box center [707, 224] width 147 height 10
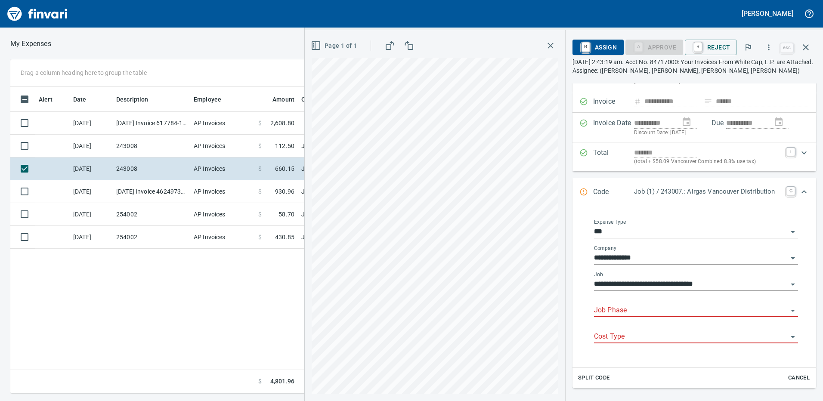
click at [713, 310] on input "Job Phase" at bounding box center [691, 311] width 194 height 12
drag, startPoint x: 630, startPoint y: 334, endPoint x: 619, endPoint y: 274, distance: 60.4
click at [631, 334] on li "14. 40.: Bunkers" at bounding box center [692, 332] width 198 height 21
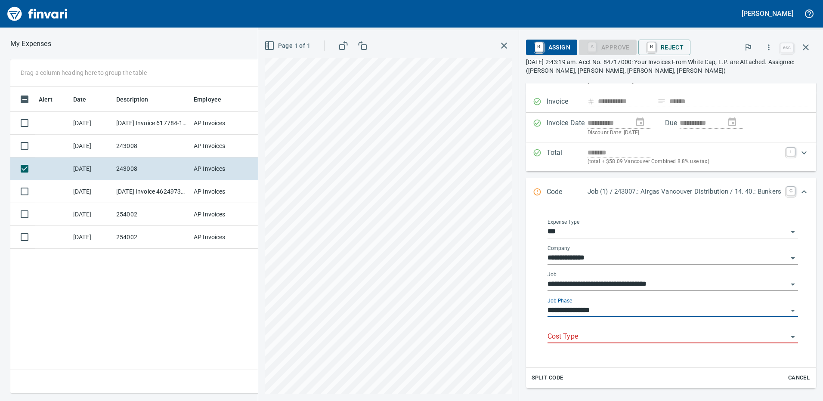
type input "**********"
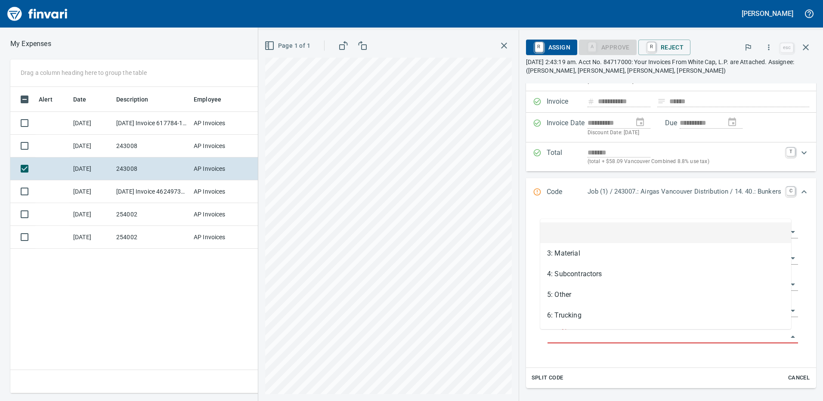
click at [592, 336] on input "Cost Type" at bounding box center [667, 337] width 240 height 12
click at [575, 253] on li "3: Material" at bounding box center [665, 253] width 251 height 21
type input "**********"
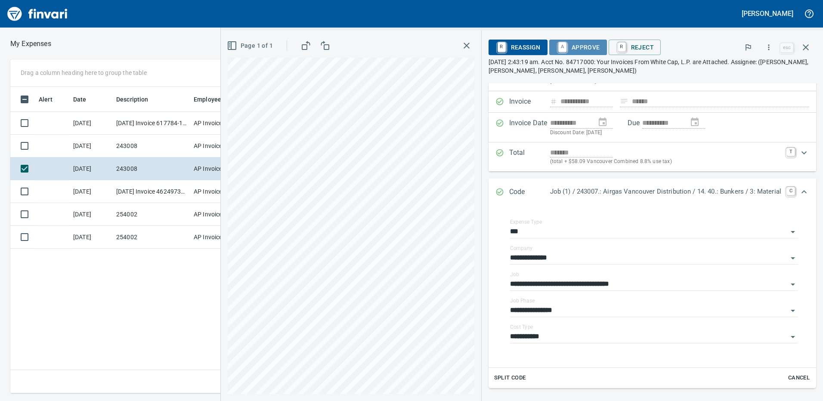
click at [562, 44] on span "A Approve" at bounding box center [578, 47] width 44 height 15
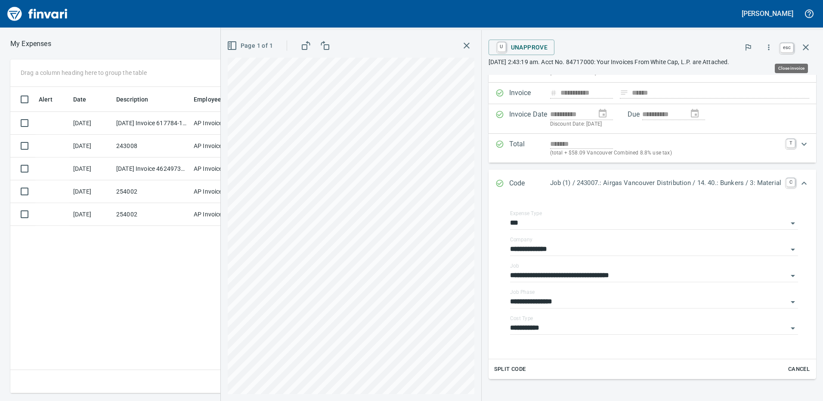
click at [806, 49] on icon "button" at bounding box center [805, 47] width 10 height 10
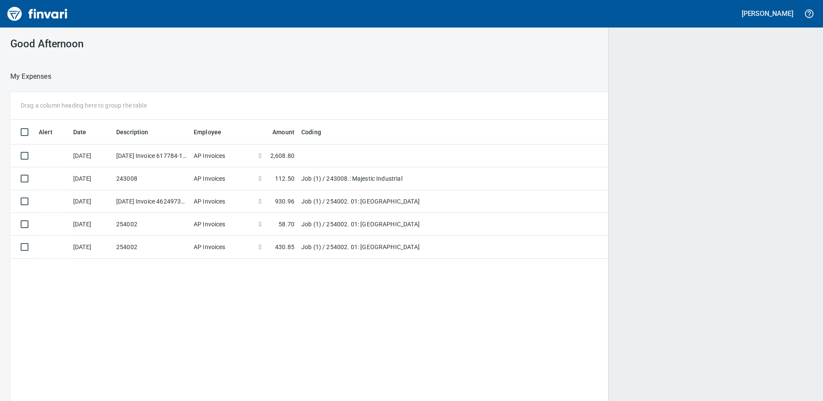
scroll to position [1, 1]
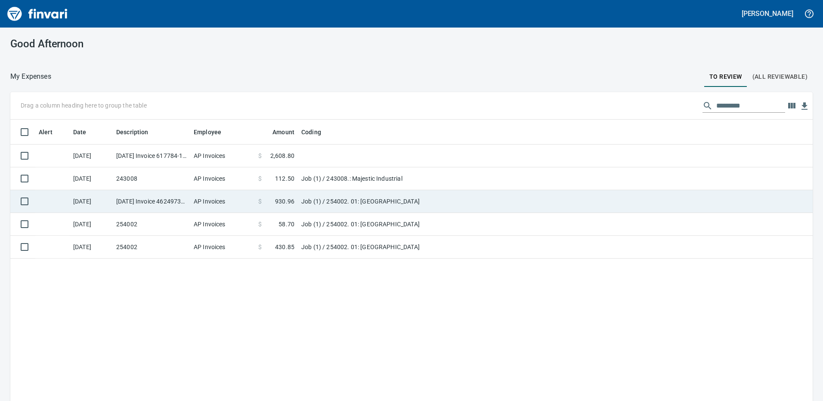
click at [336, 205] on td "Job (1) / 254002. 01: [GEOGRAPHIC_DATA]" at bounding box center [405, 201] width 215 height 23
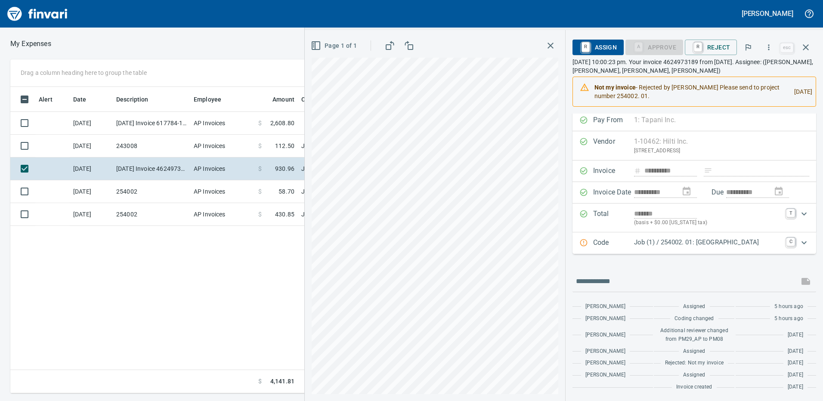
scroll to position [5, 0]
click at [545, 44] on icon "button" at bounding box center [550, 45] width 10 height 10
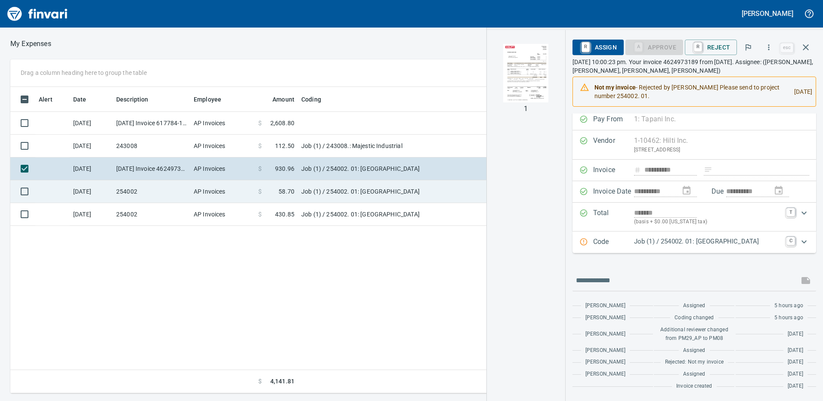
click at [287, 191] on span "58.70" at bounding box center [286, 191] width 16 height 9
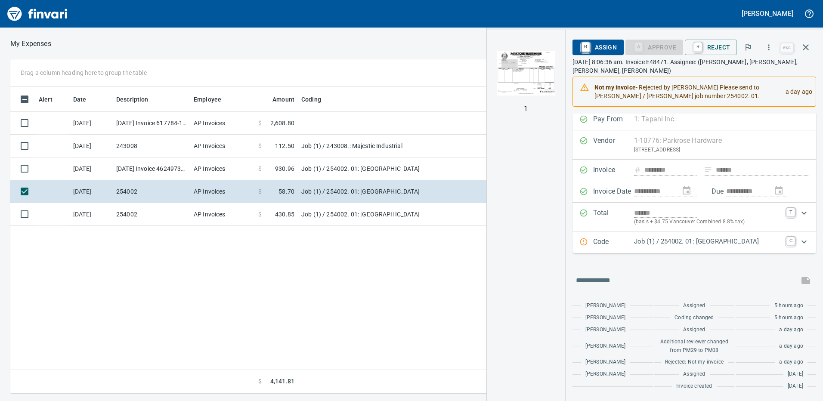
click at [510, 68] on img "button" at bounding box center [525, 73] width 59 height 59
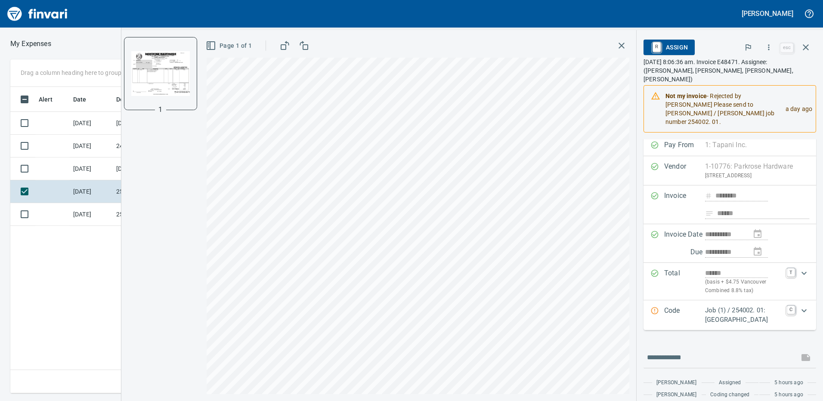
click at [621, 48] on icon "button" at bounding box center [621, 45] width 10 height 10
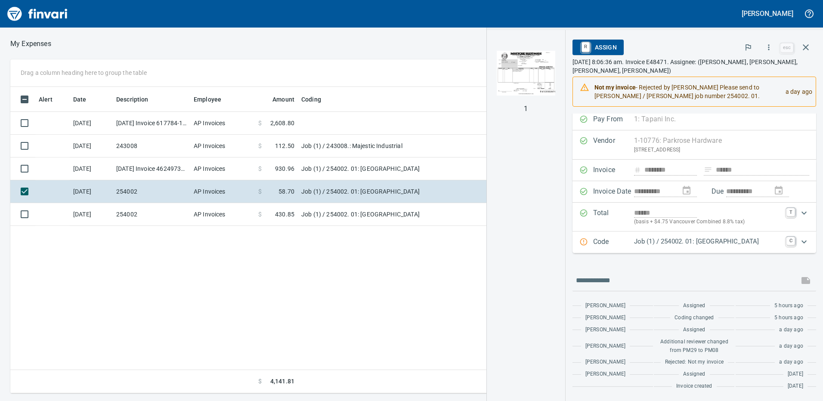
scroll to position [300, 580]
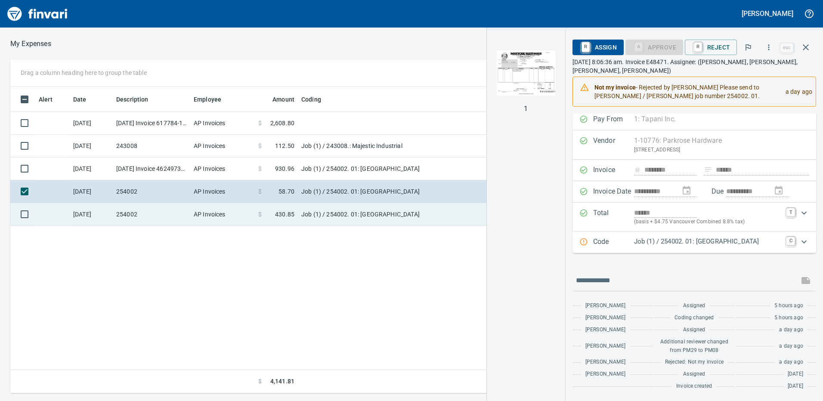
click at [364, 209] on td "Job (1) / 254002. 01: [GEOGRAPHIC_DATA]" at bounding box center [405, 214] width 215 height 23
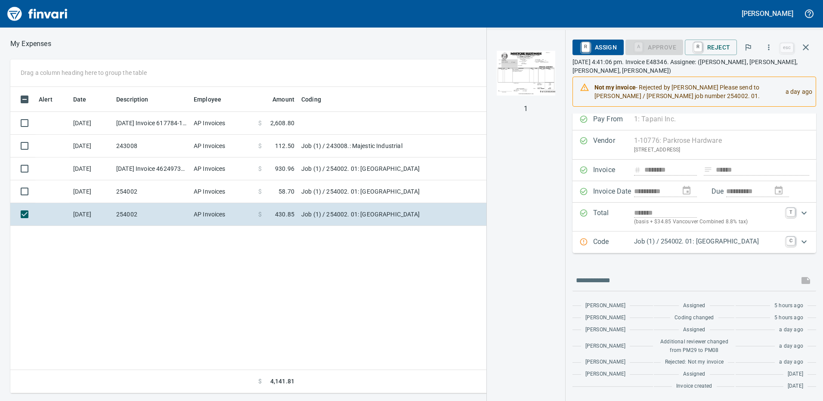
click at [511, 70] on img "button" at bounding box center [525, 73] width 59 height 59
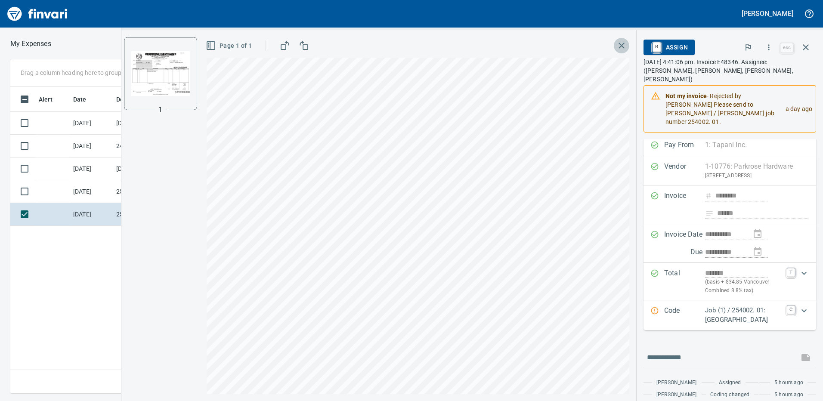
click at [619, 42] on icon "button" at bounding box center [621, 45] width 10 height 10
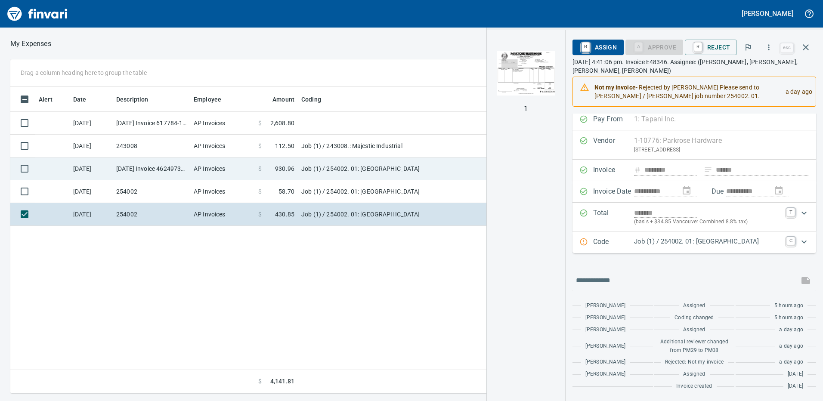
click at [293, 168] on span "930.96" at bounding box center [284, 168] width 19 height 9
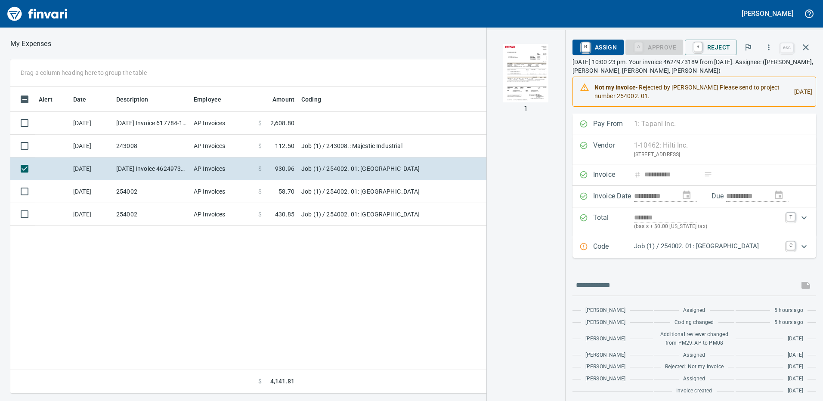
click at [518, 65] on img "button" at bounding box center [525, 73] width 59 height 59
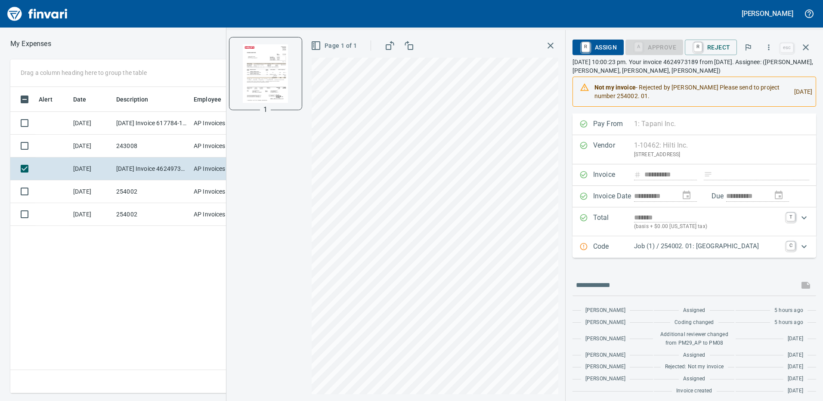
click at [547, 48] on icon "button" at bounding box center [550, 46] width 6 height 6
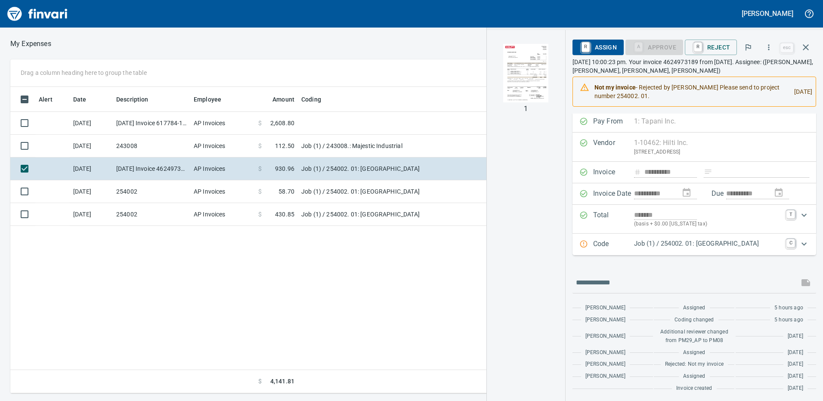
scroll to position [5, 0]
click at [659, 234] on div "Code Job (1) / 254002. 01: Taylors Ferry Reservoir Building C" at bounding box center [693, 242] width 243 height 22
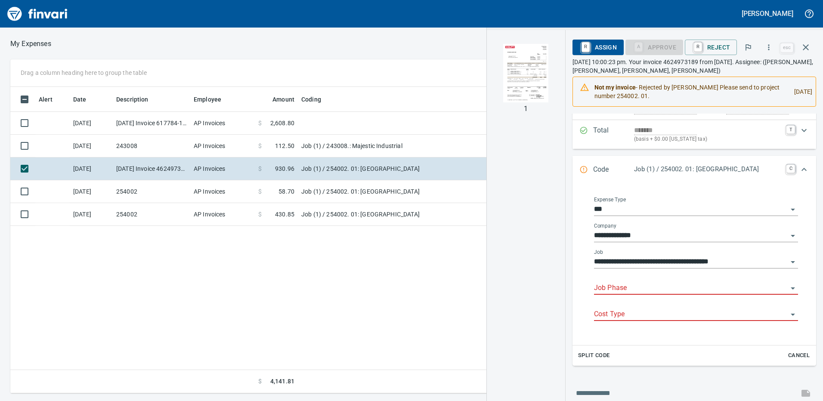
scroll to position [91, 0]
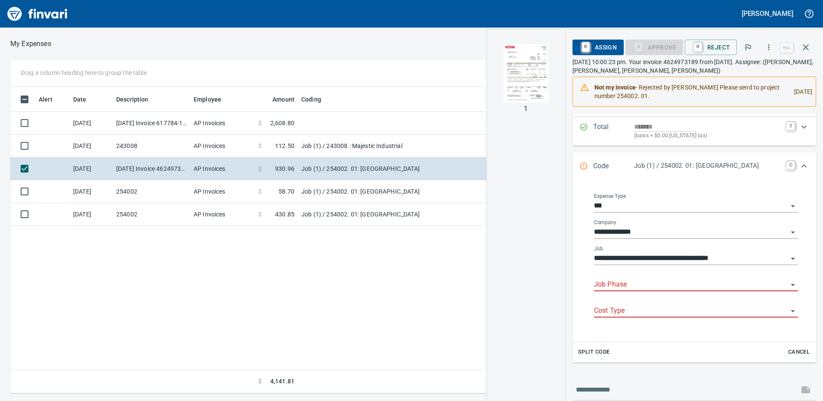
click at [619, 278] on div "Job Phase" at bounding box center [696, 281] width 204 height 19
click at [619, 303] on li "88. 08.: Railing/Guardrail" at bounding box center [685, 306] width 212 height 21
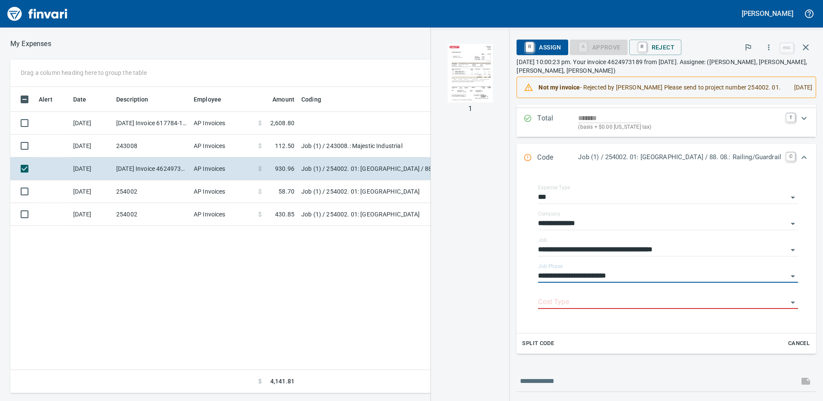
type input "**********"
click at [538, 303] on input "Cost Type" at bounding box center [663, 302] width 250 height 12
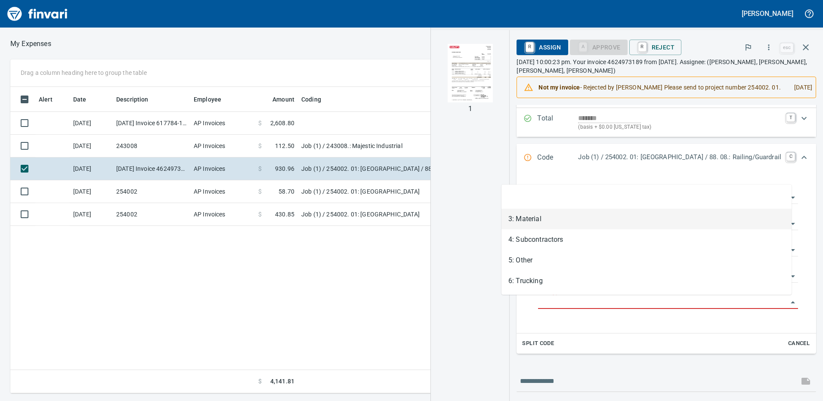
click at [528, 222] on li "3: Material" at bounding box center [646, 219] width 290 height 21
type input "**********"
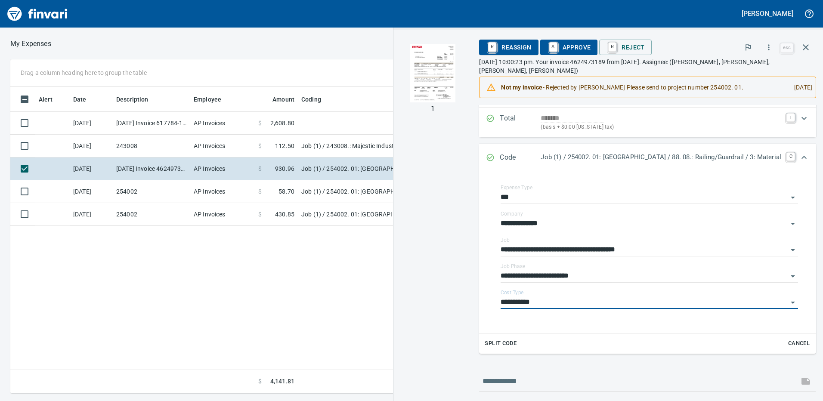
click at [547, 43] on span "A Approve" at bounding box center [569, 47] width 44 height 15
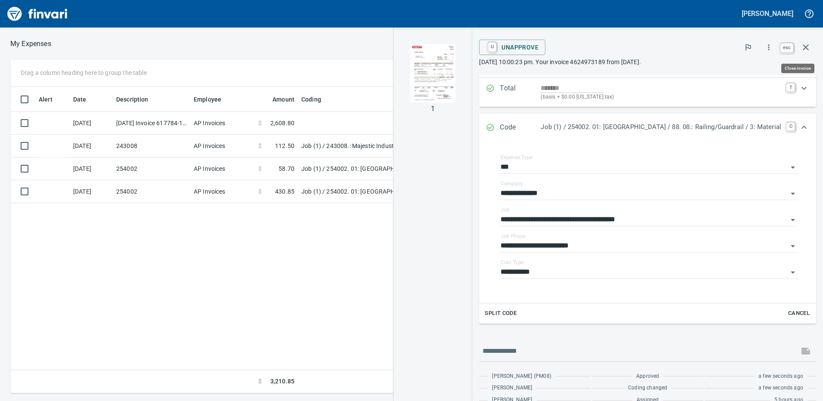
click at [804, 46] on icon "button" at bounding box center [805, 47] width 10 height 10
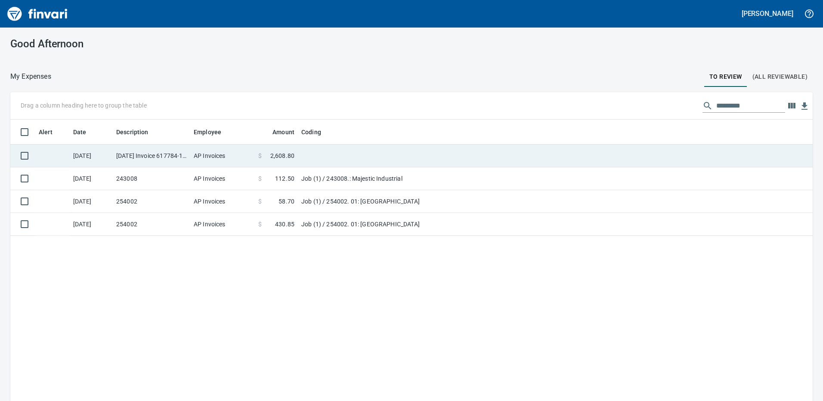
scroll to position [300, 789]
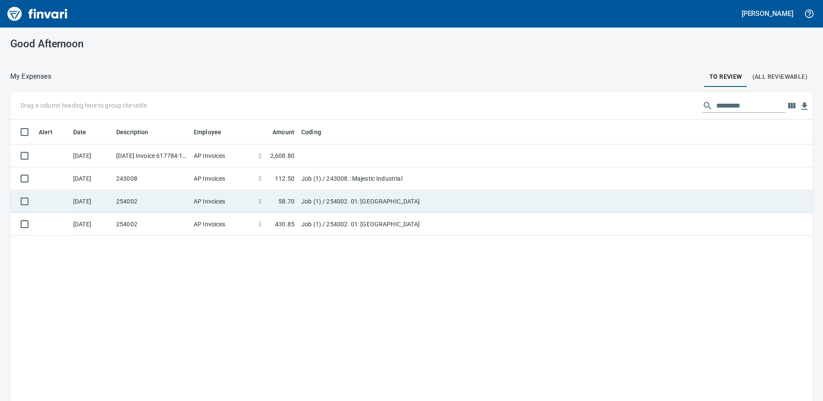
click at [229, 199] on td "AP Invoices" at bounding box center [222, 201] width 65 height 23
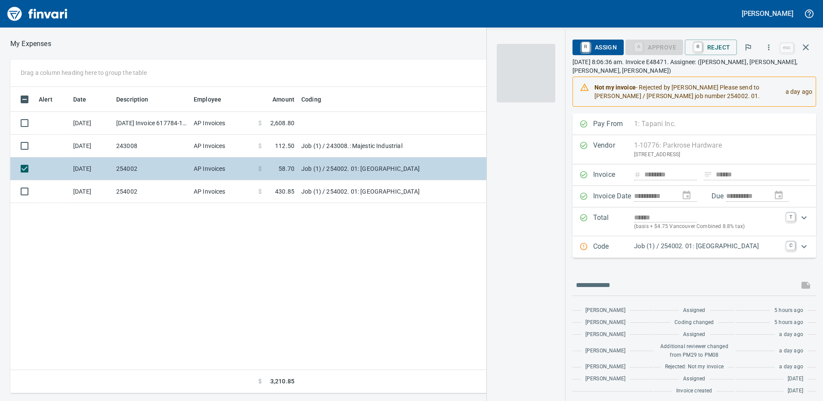
scroll to position [300, 580]
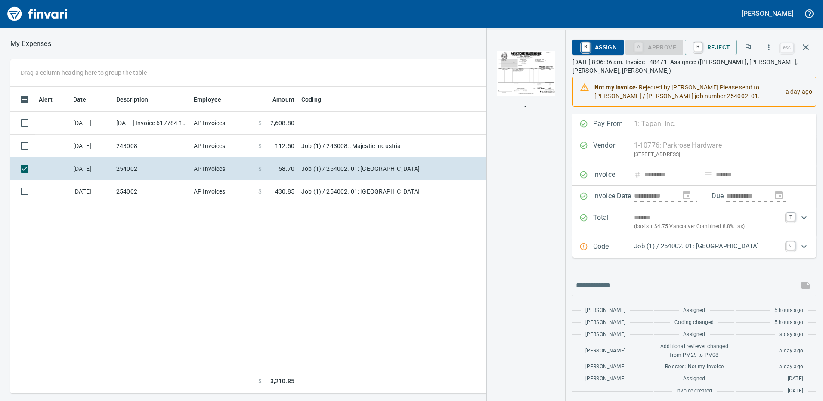
click at [681, 247] on p "Job (1) / 254002. 01: [GEOGRAPHIC_DATA]" at bounding box center [707, 246] width 147 height 10
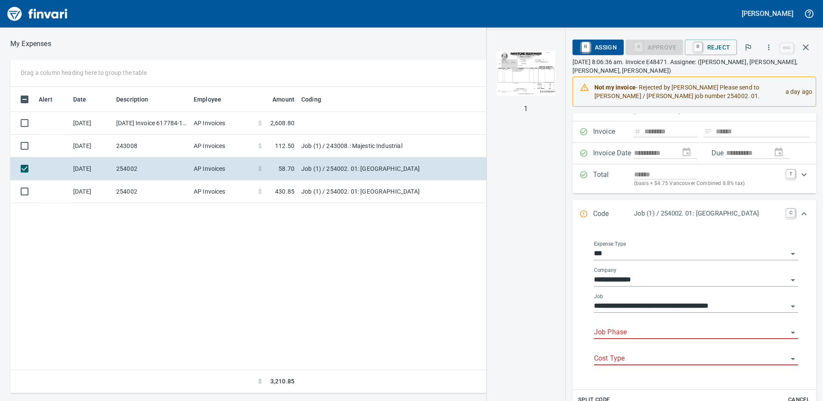
click at [610, 328] on input "Job Phase" at bounding box center [691, 333] width 194 height 12
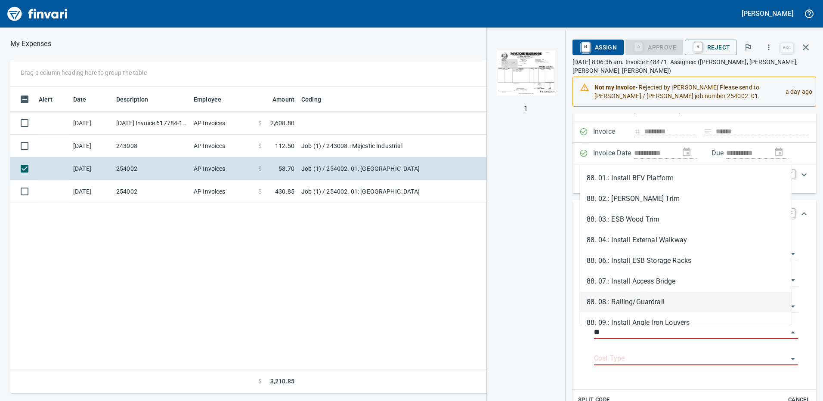
click at [633, 305] on li "88. 08.: Railing/Guardrail" at bounding box center [685, 302] width 212 height 21
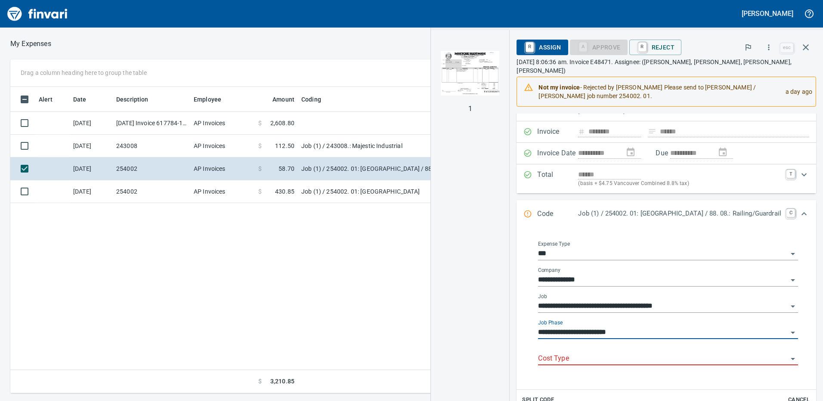
type input "**********"
click at [538, 353] on input "Cost Type" at bounding box center [663, 359] width 250 height 12
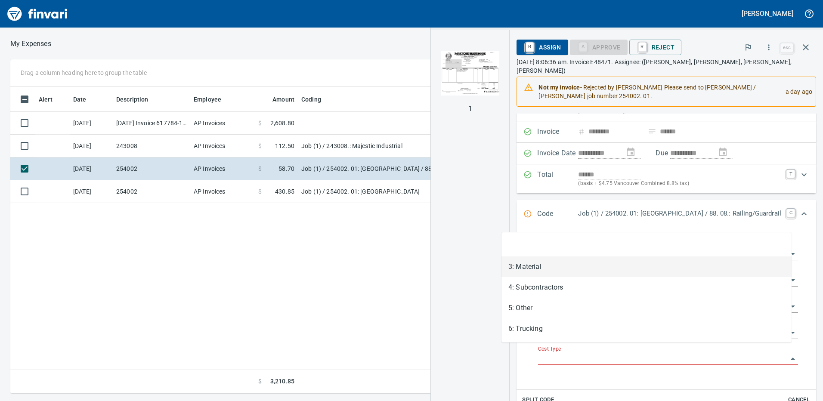
click at [536, 265] on li "3: Material" at bounding box center [646, 266] width 290 height 21
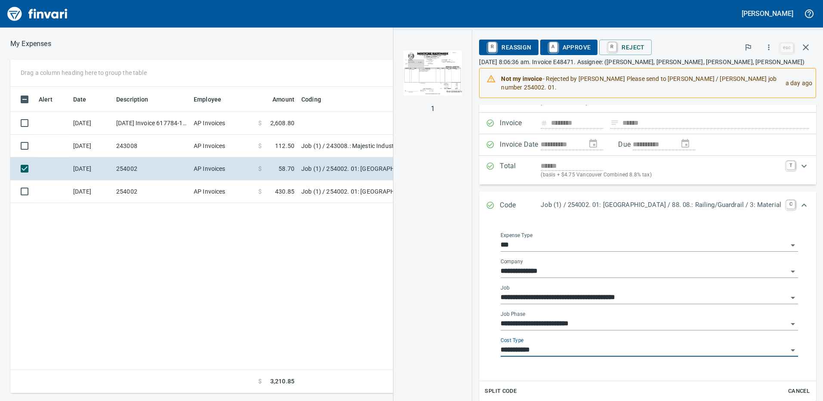
type input "**********"
click at [547, 44] on span "A Approve" at bounding box center [569, 47] width 44 height 15
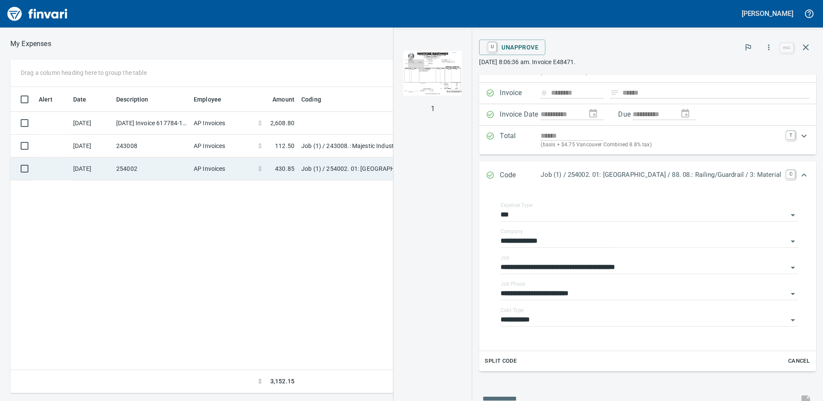
click at [260, 168] on span "$" at bounding box center [259, 168] width 3 height 9
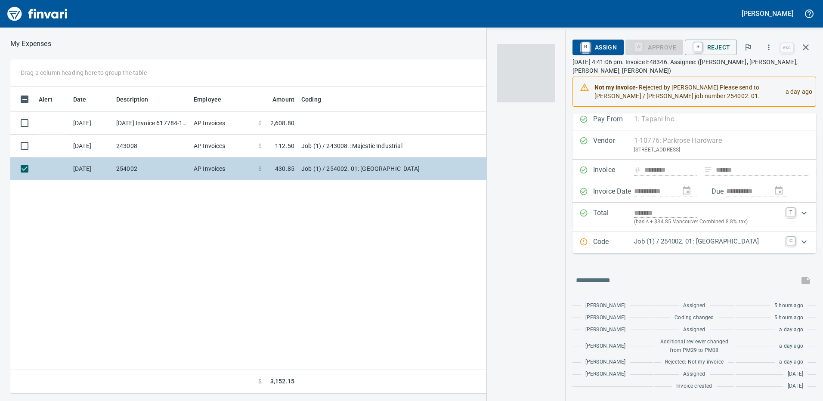
scroll to position [5, 0]
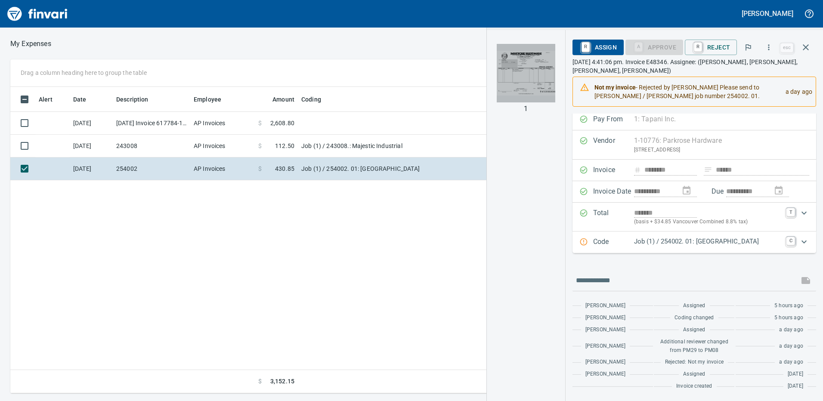
click at [512, 71] on img "button" at bounding box center [525, 73] width 59 height 59
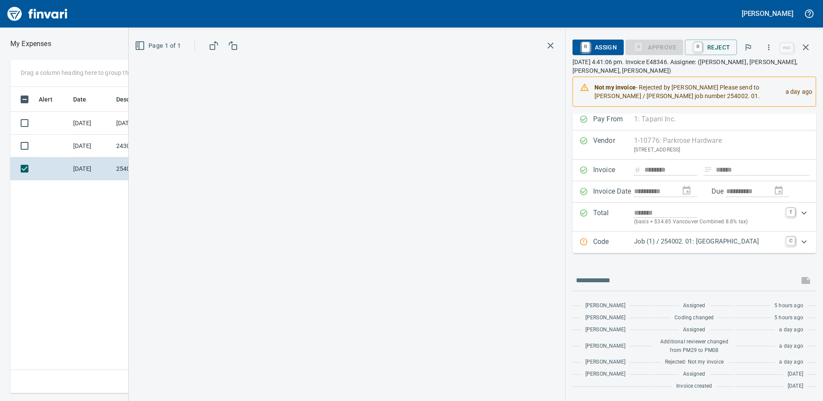
scroll to position [13, 0]
click at [667, 237] on p "Job (1) / 254002. 01: [GEOGRAPHIC_DATA]" at bounding box center [707, 242] width 147 height 10
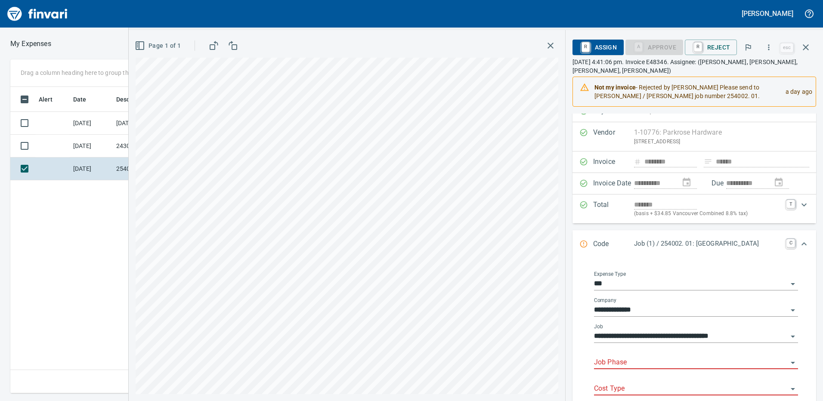
scroll to position [300, 580]
click at [620, 365] on input "Job Phase" at bounding box center [691, 363] width 194 height 12
click at [629, 344] on li "88. 08.: Railing/Guardrail" at bounding box center [688, 349] width 205 height 21
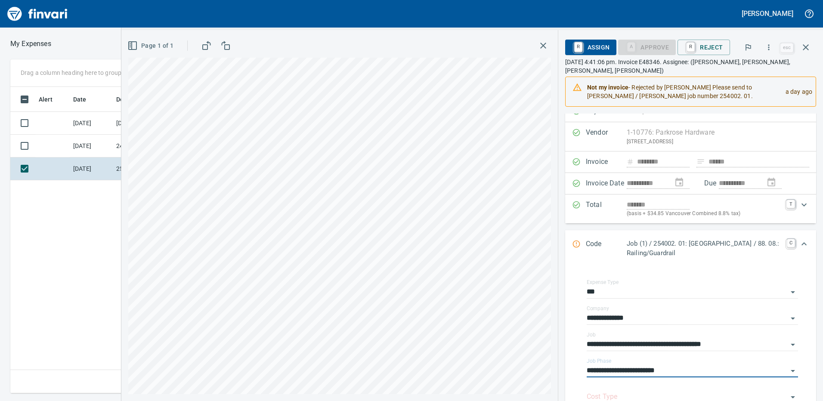
scroll to position [56, 0]
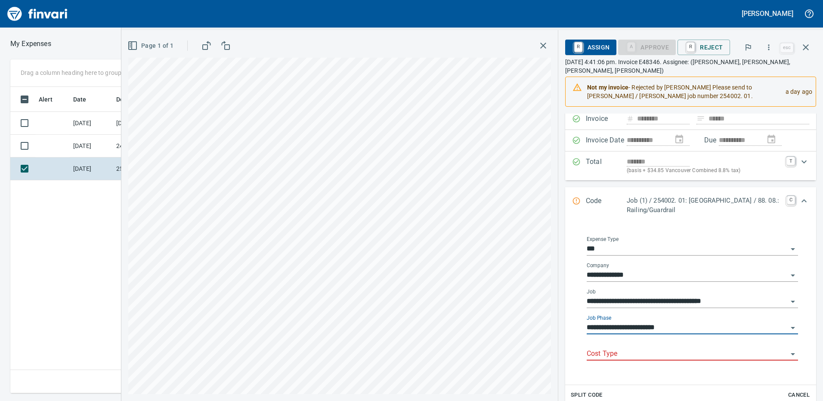
type input "**********"
click at [616, 352] on input "Cost Type" at bounding box center [686, 354] width 201 height 12
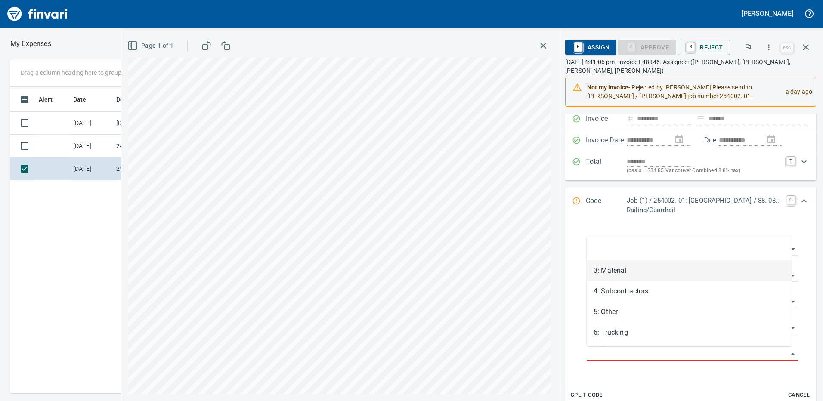
click at [616, 276] on li "3: Material" at bounding box center [688, 270] width 205 height 21
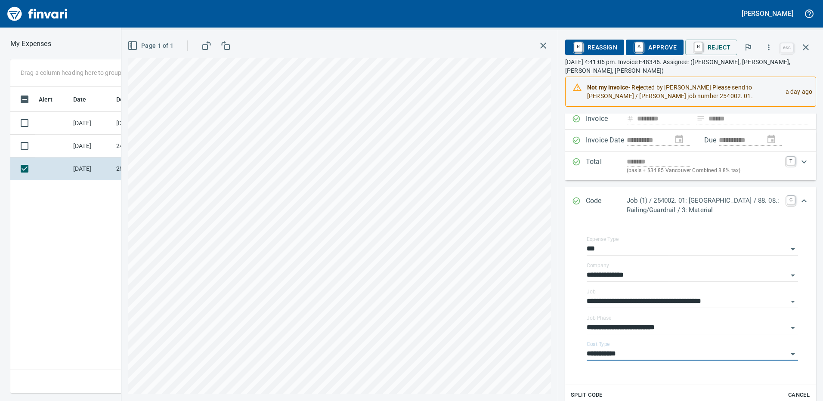
type input "**********"
click at [650, 50] on span "A Approve" at bounding box center [654, 47] width 44 height 15
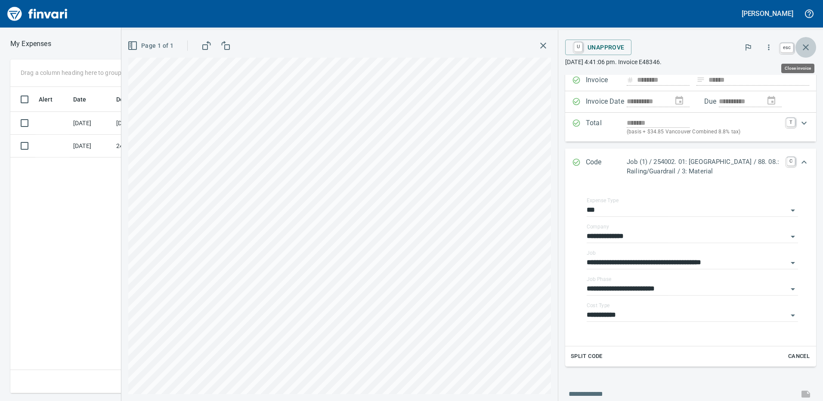
click at [806, 45] on icon "button" at bounding box center [805, 47] width 10 height 10
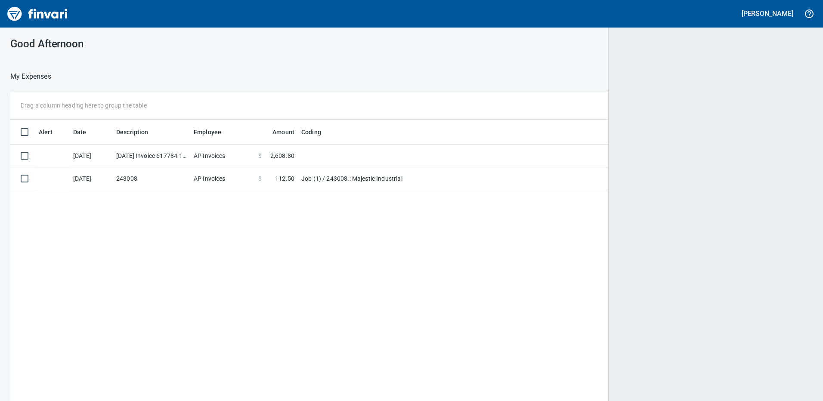
scroll to position [300, 787]
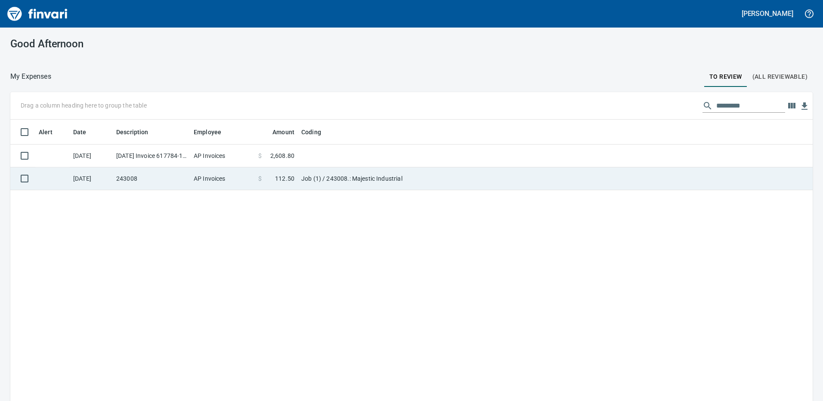
click at [212, 175] on td "AP Invoices" at bounding box center [222, 178] width 65 height 23
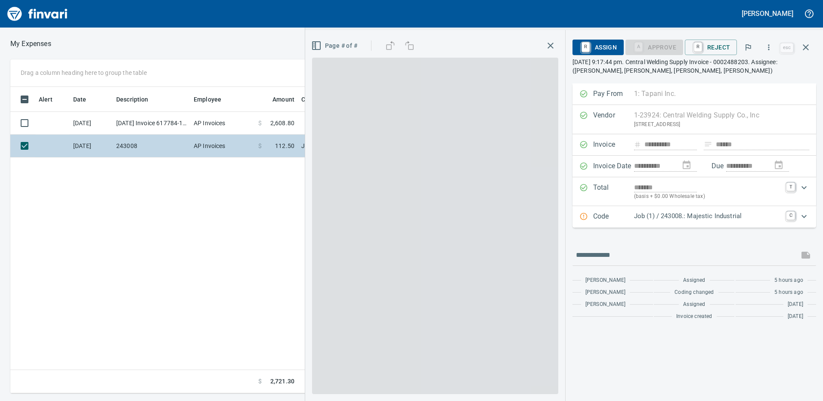
scroll to position [300, 580]
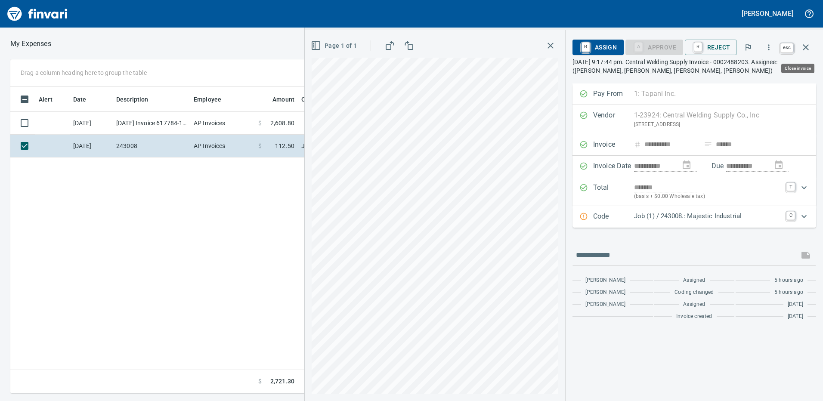
click at [812, 47] on button "button" at bounding box center [805, 47] width 21 height 21
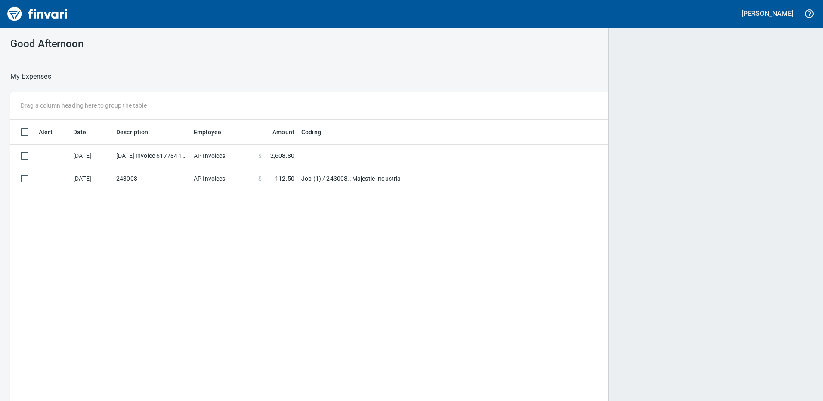
scroll to position [1, 1]
